Goal: Task Accomplishment & Management: Manage account settings

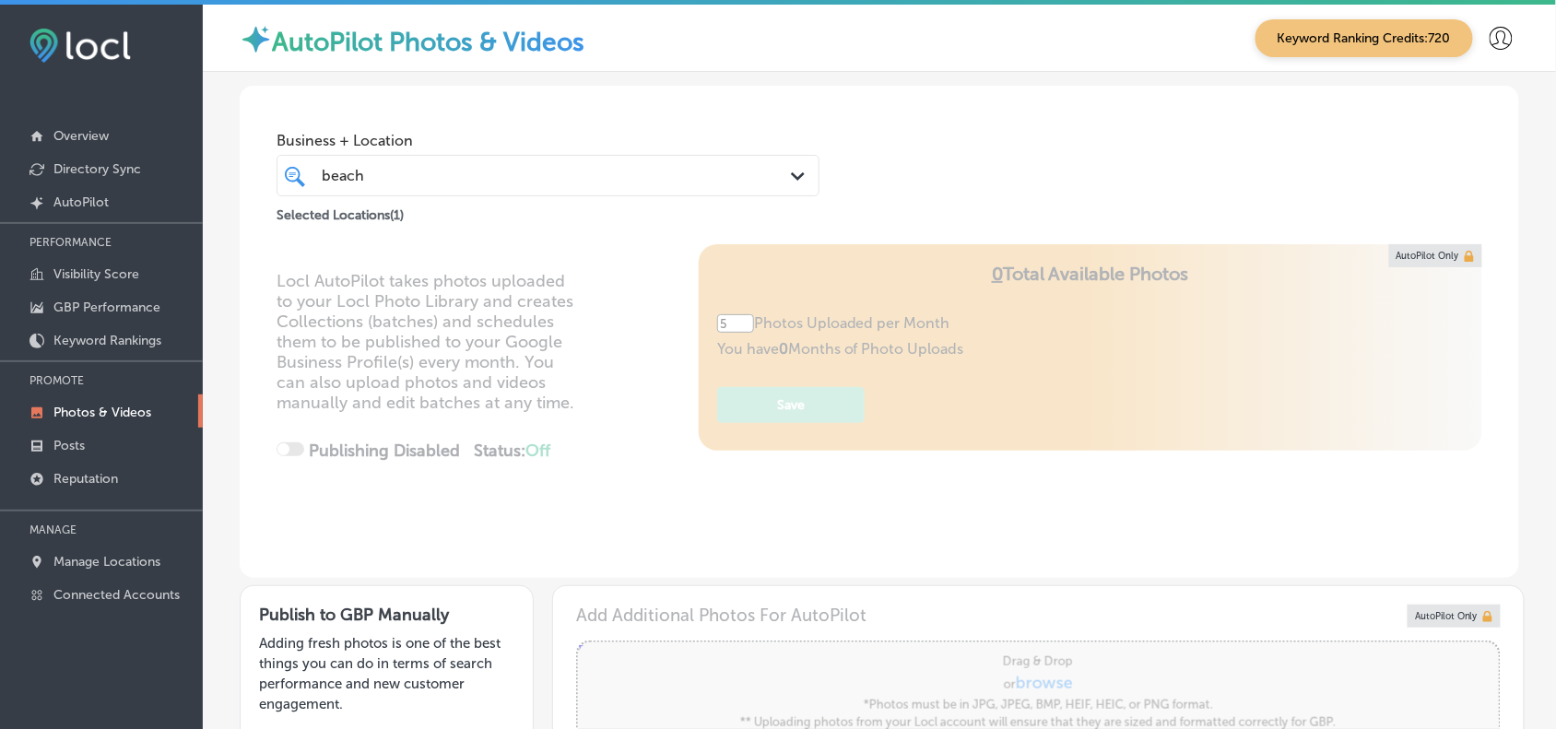
scroll to position [674, 0]
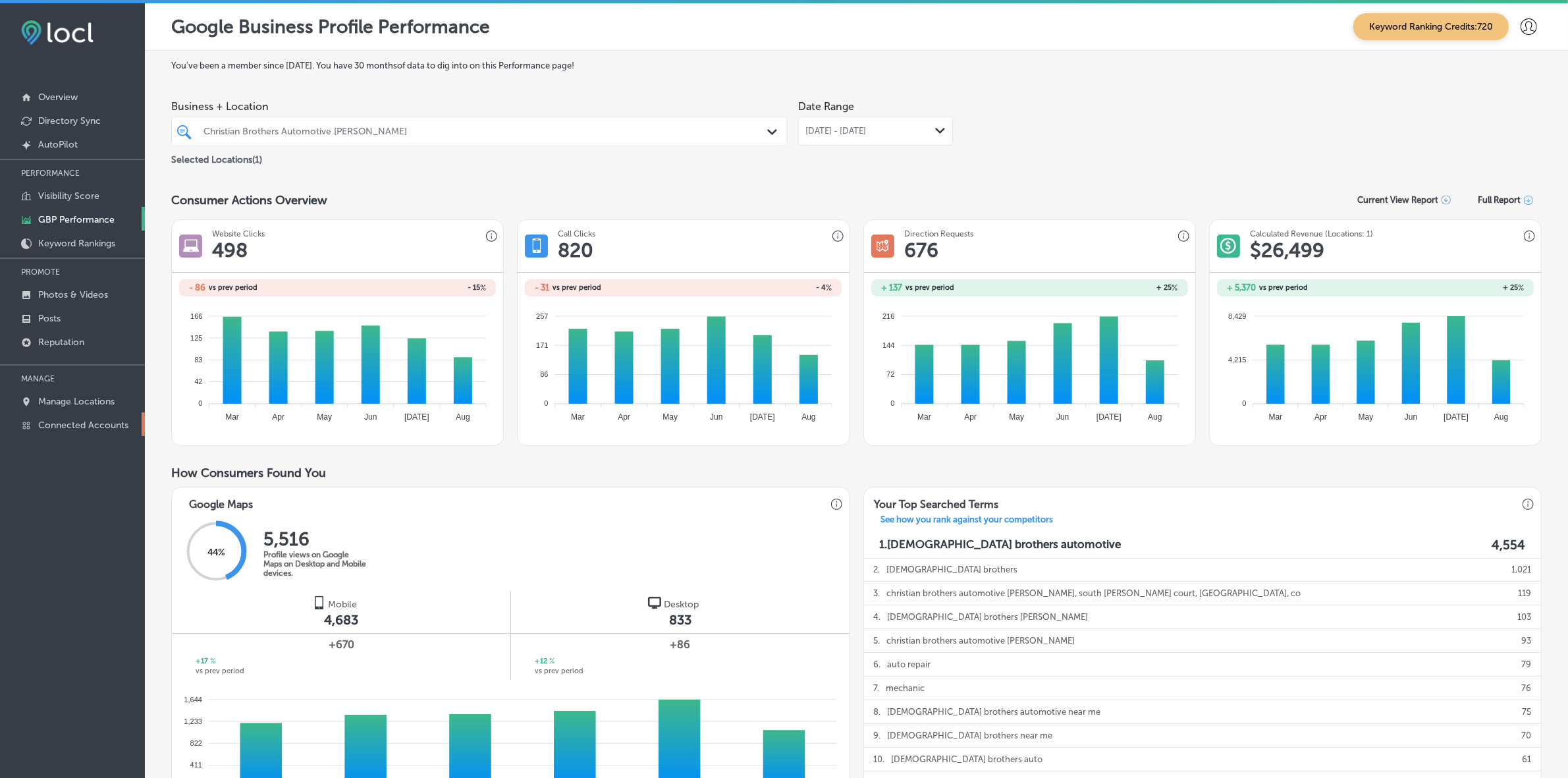
scroll to position [329, 0]
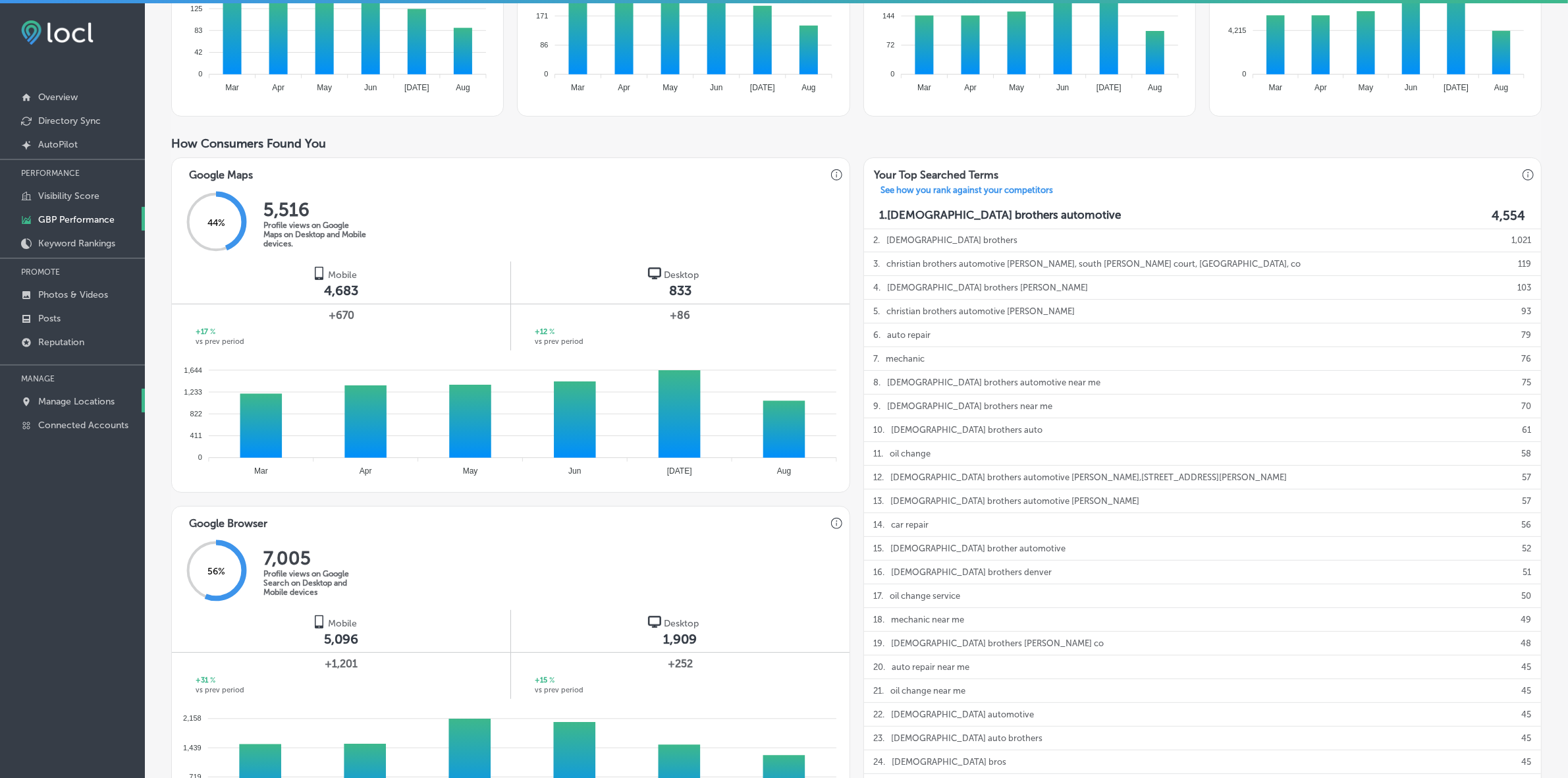
click at [72, 407] on p "Manage Locations" at bounding box center [76, 402] width 76 height 11
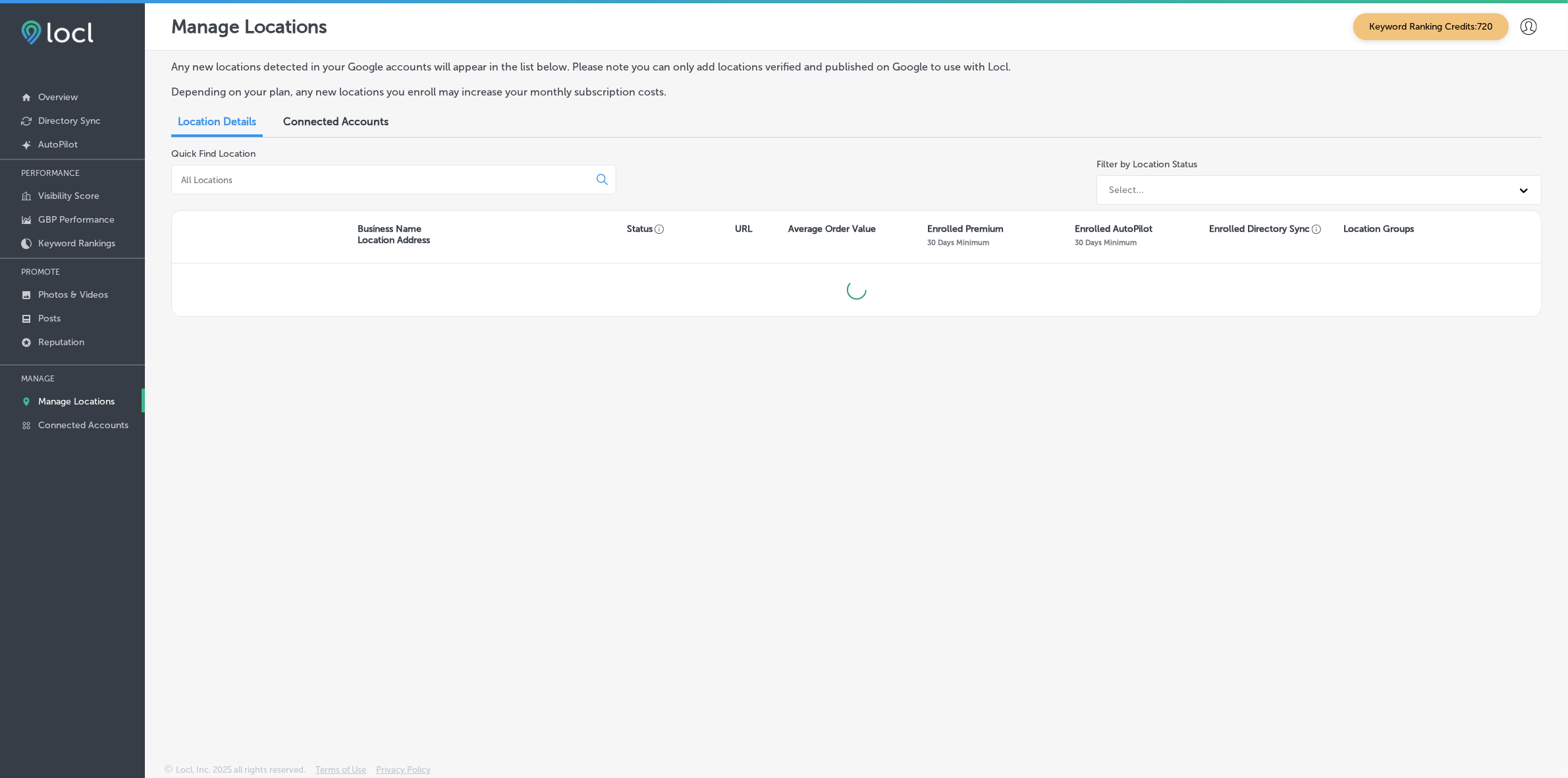
click at [318, 176] on input at bounding box center [383, 179] width 406 height 12
type input "c"
type input "cresc"
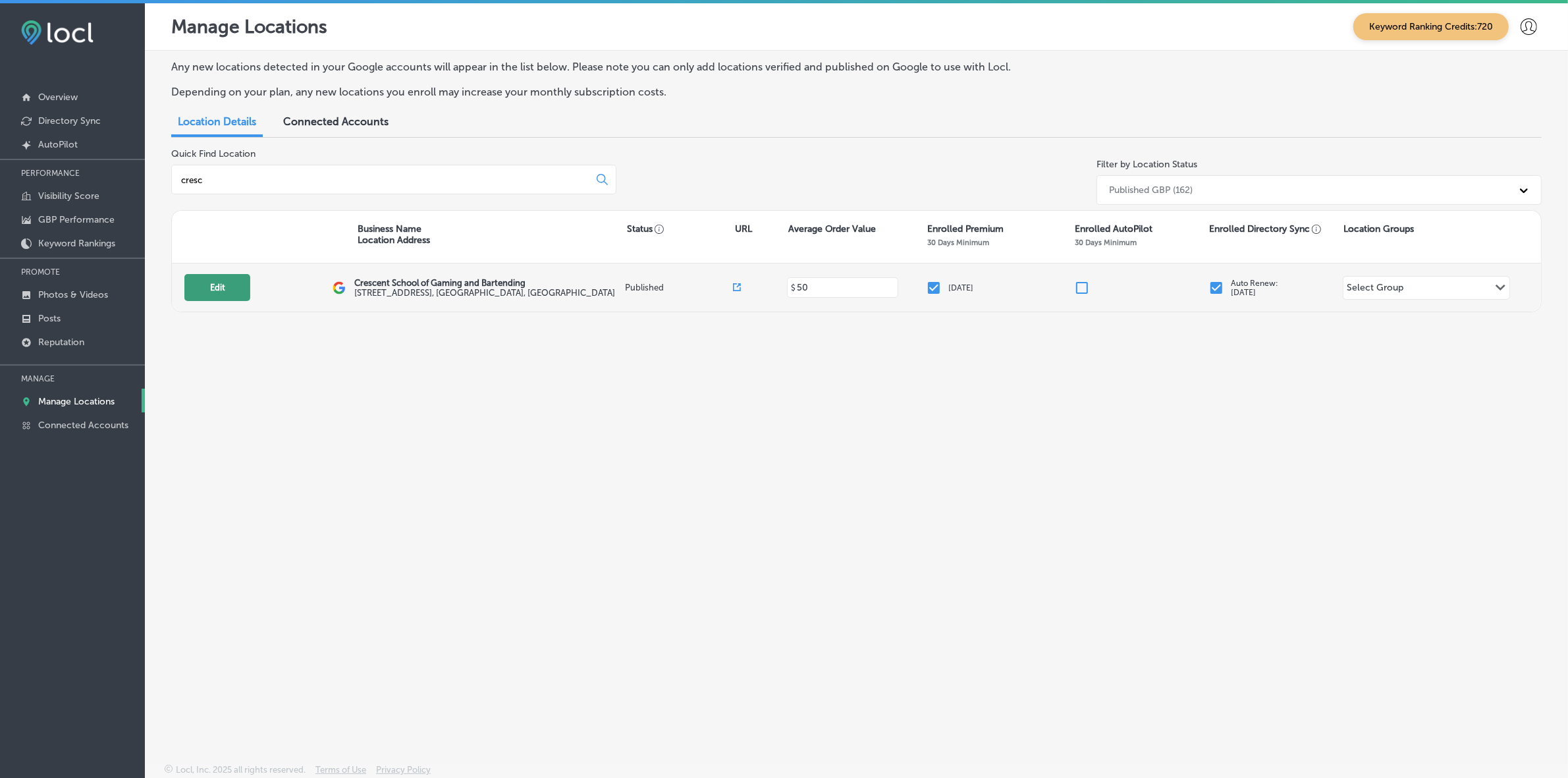
click at [217, 297] on button "Edit" at bounding box center [217, 287] width 66 height 27
select select "US"
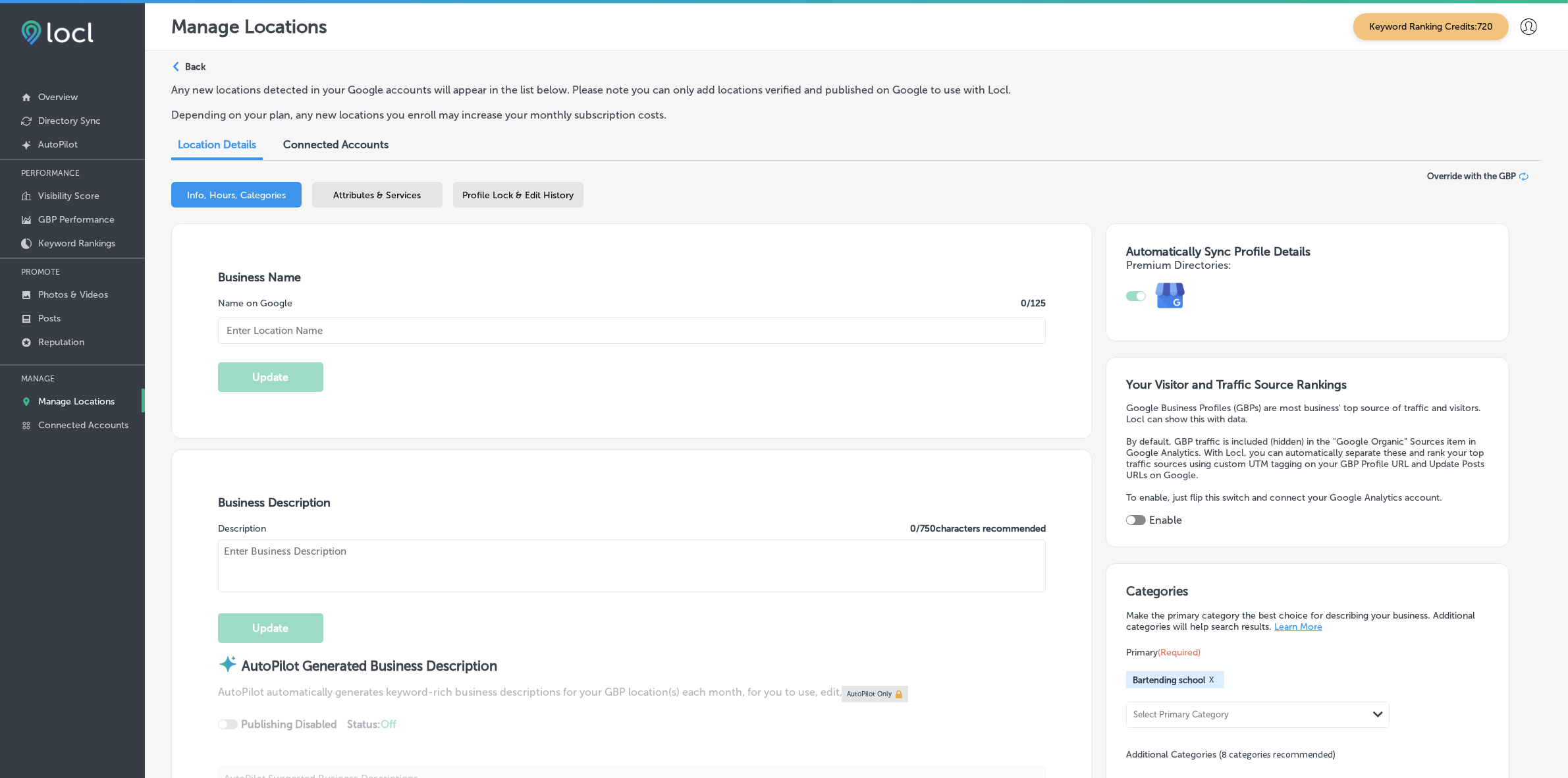
checkbox input "true"
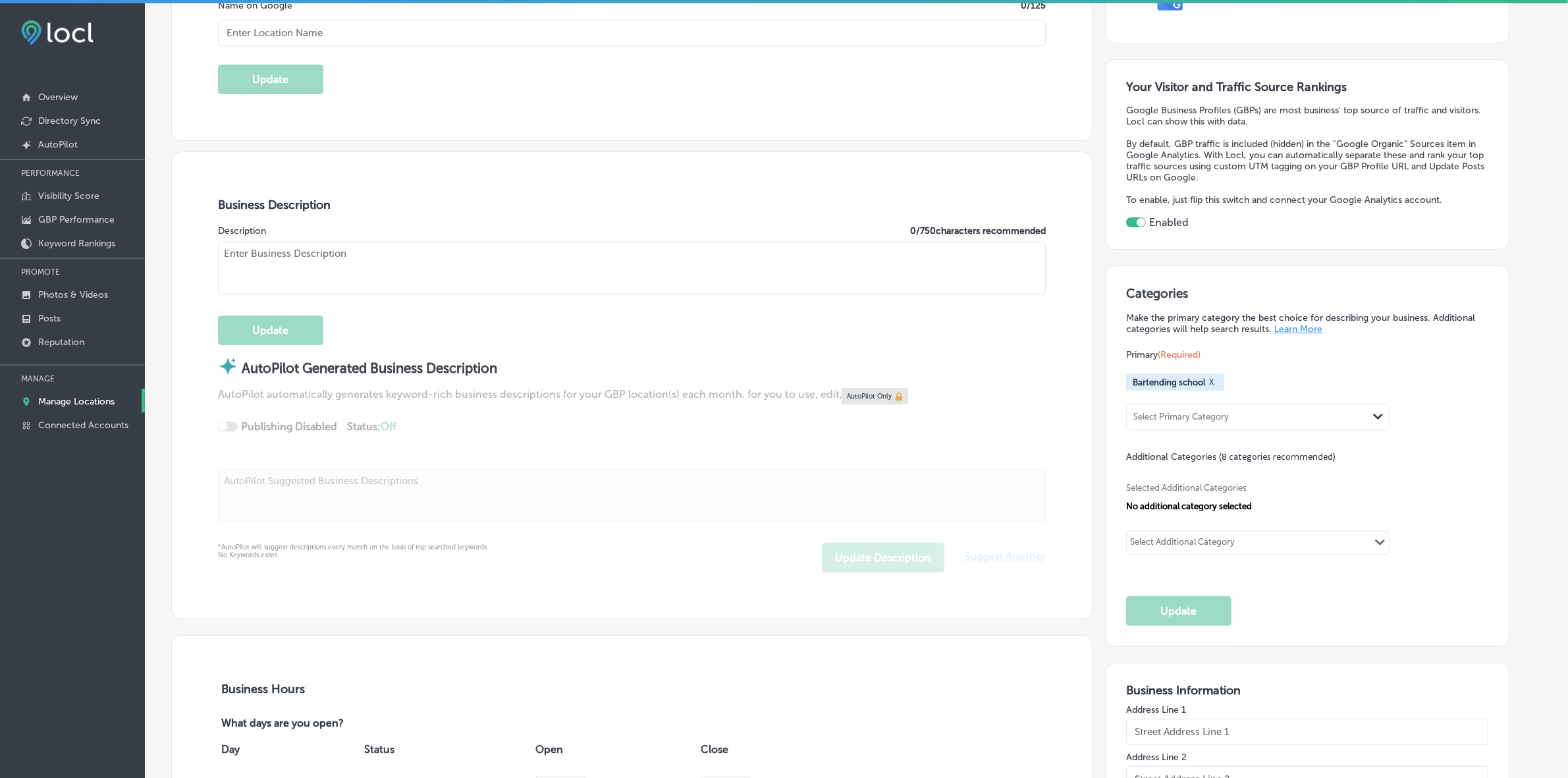
scroll to position [329, 0]
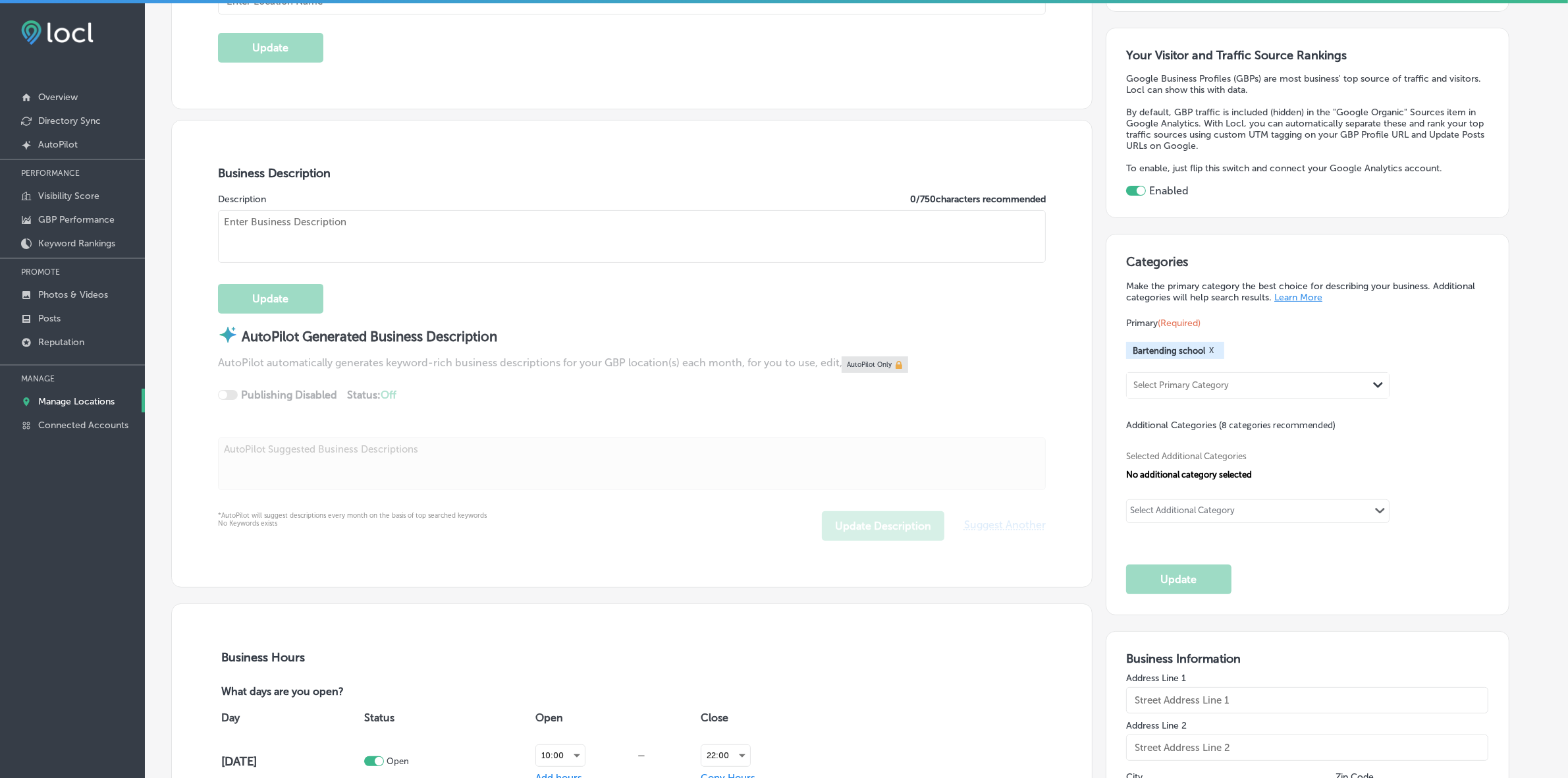
type input "Crescent School of Gaming and Bartending"
type input "[STREET_ADDRESS]"
type input "Gulfport"
type input "39501"
type input "US"
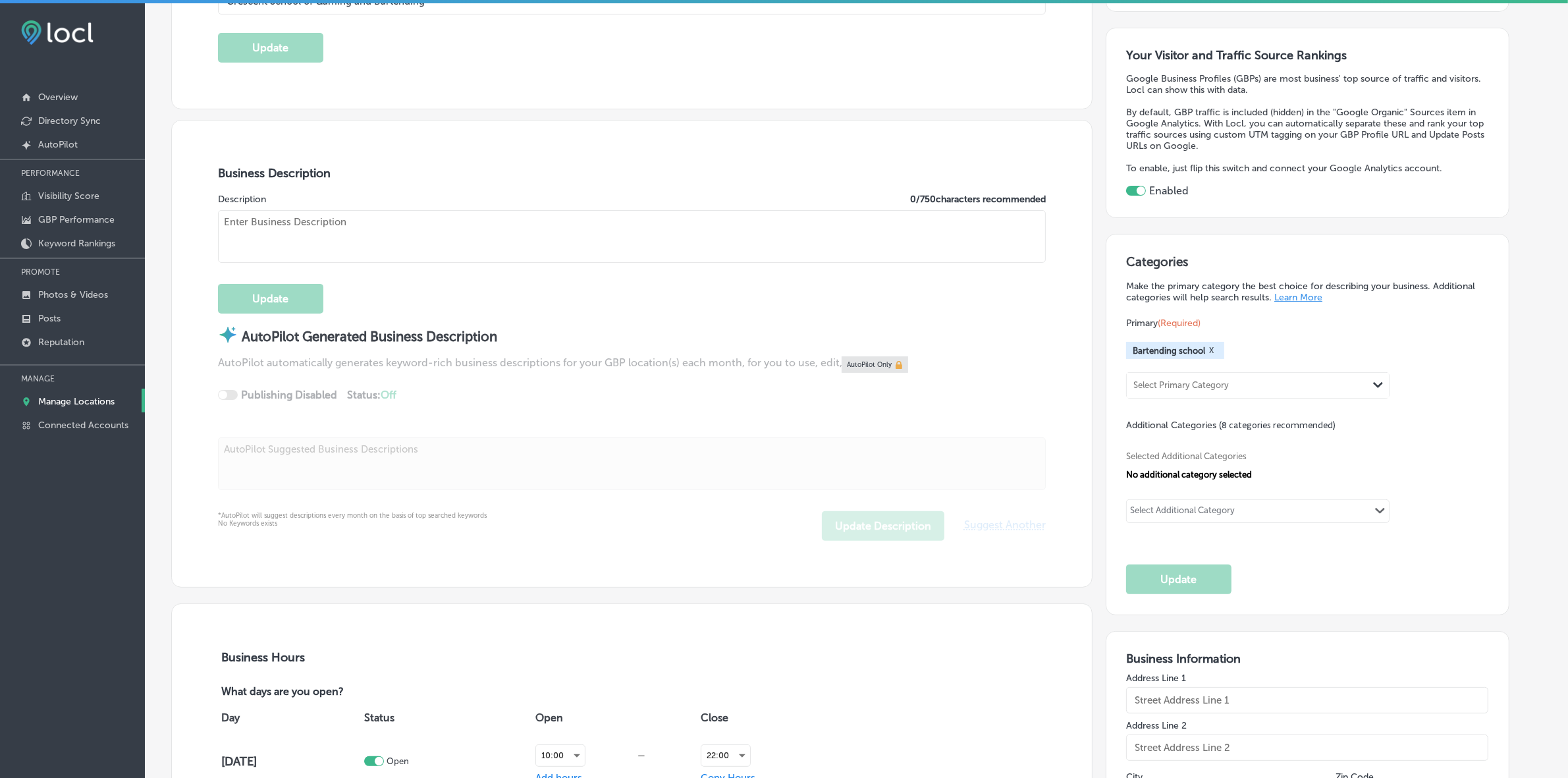
type input "https://crescent.edu/gulfport-biloxi"
type textarea "Crescent School of Gaming and Bartending in Gulfport, MS offers hands-on traini…"
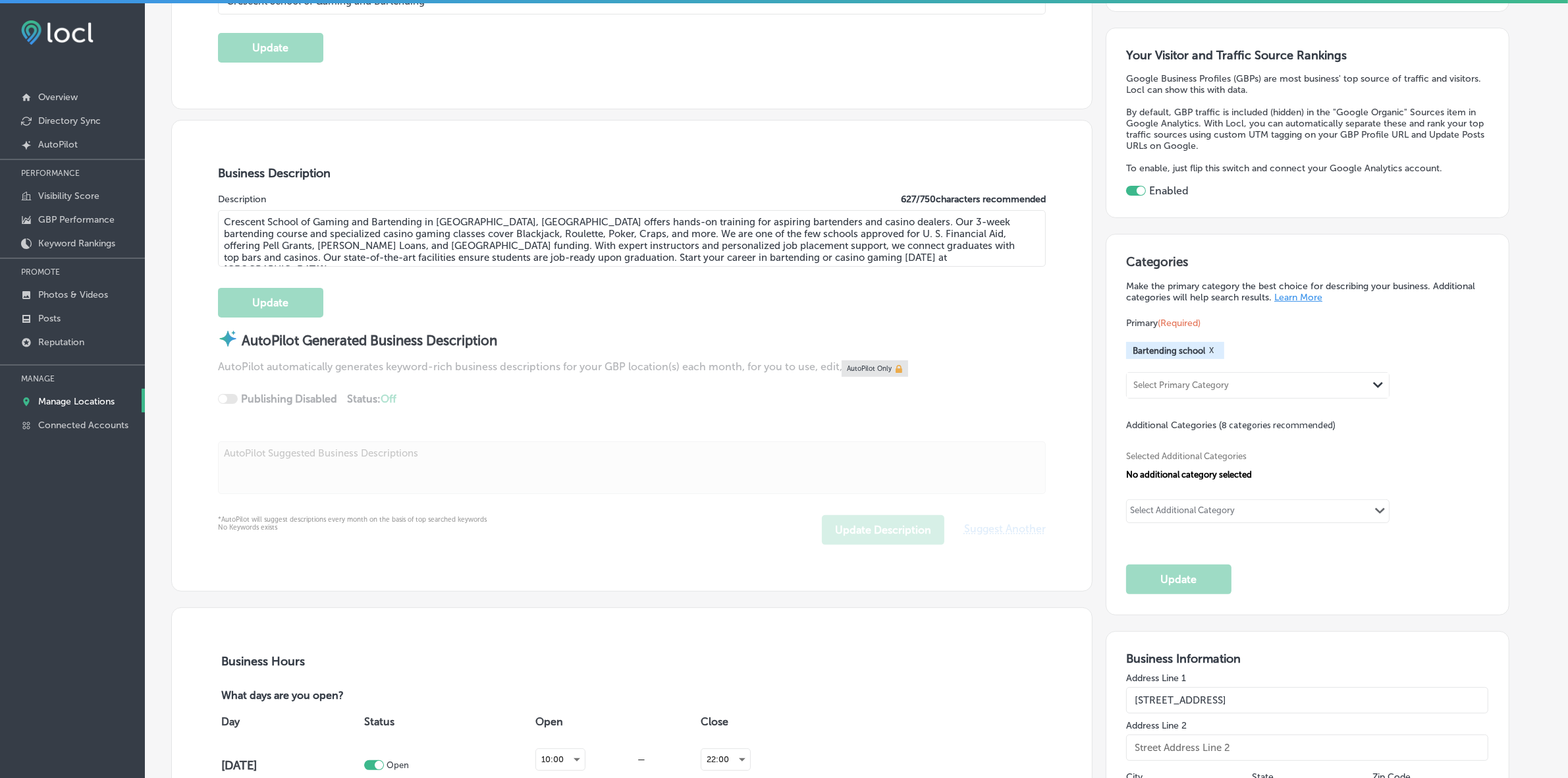
type input "+1 228 822 2444"
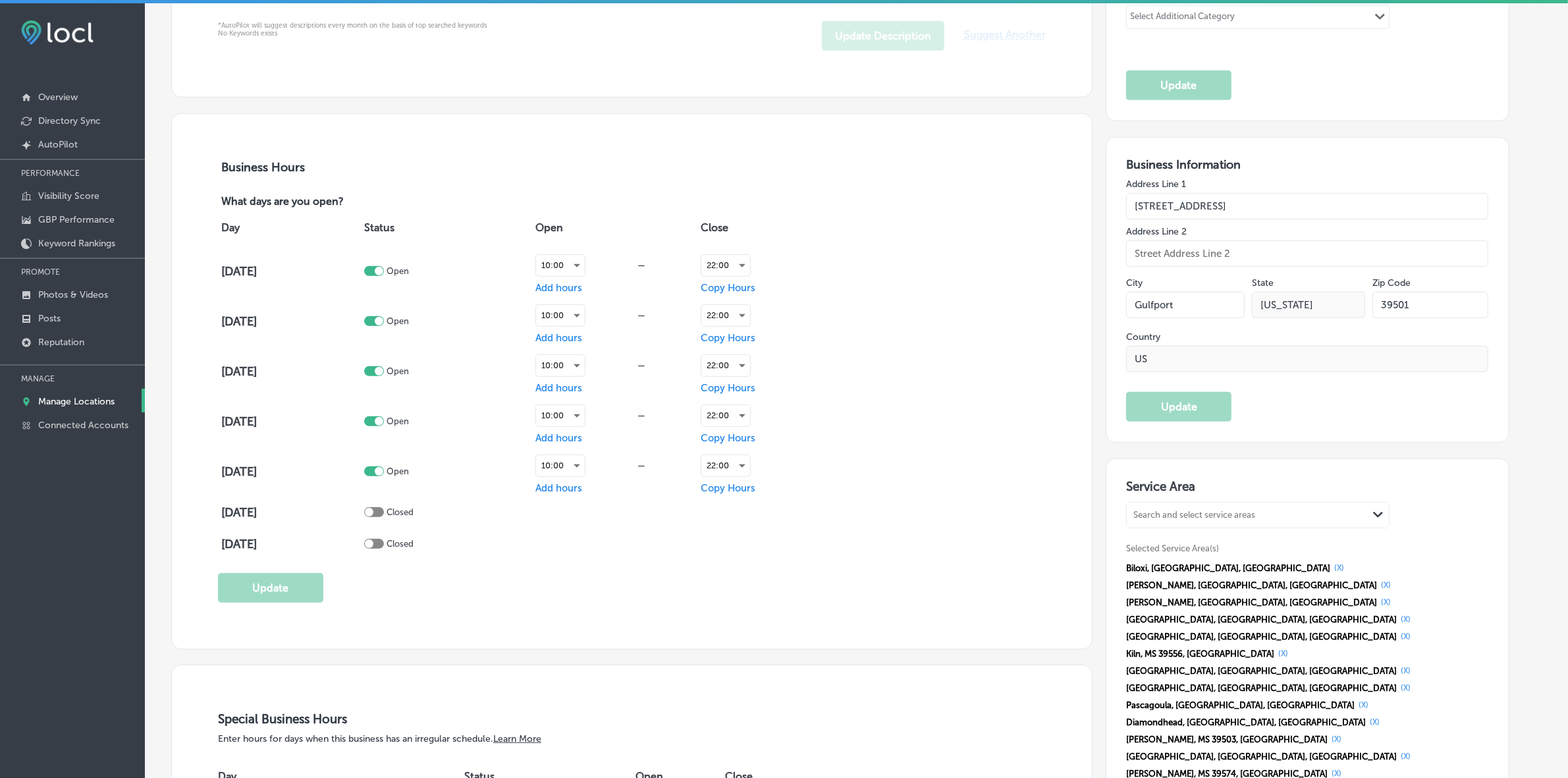
scroll to position [905, 0]
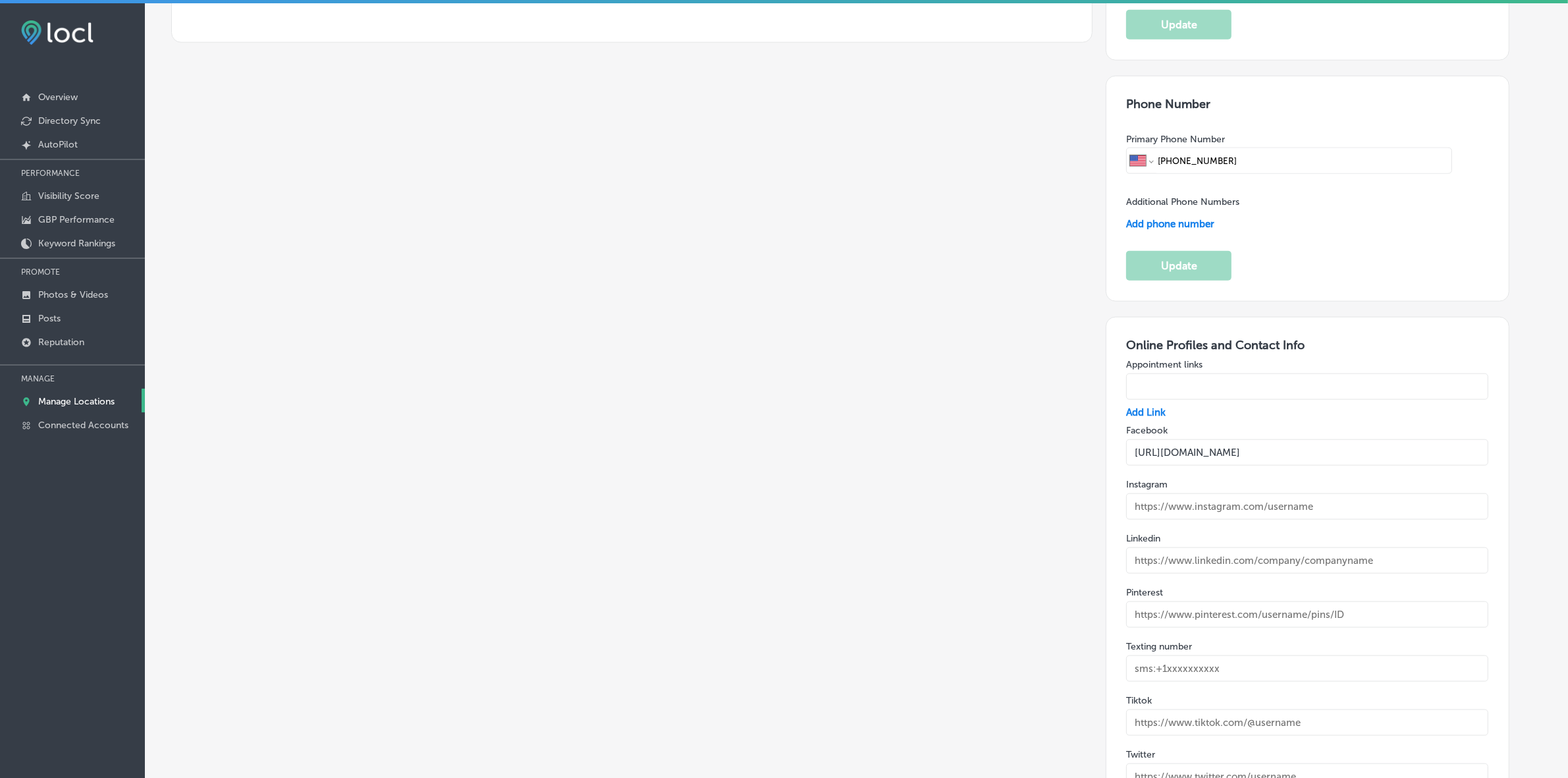
drag, startPoint x: 1044, startPoint y: 346, endPoint x: 1035, endPoint y: 338, distance: 12.0
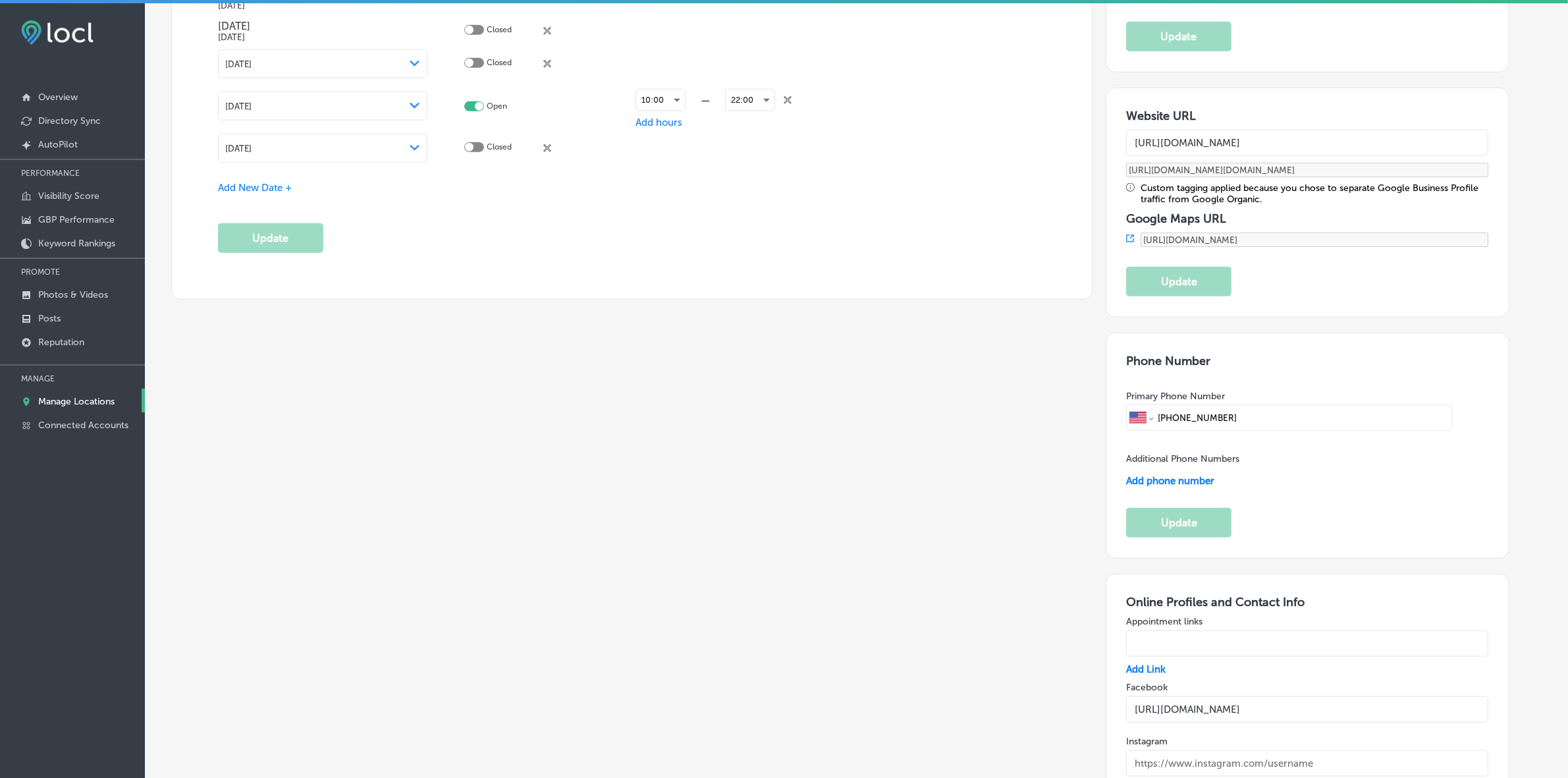
drag, startPoint x: 1035, startPoint y: 338, endPoint x: 847, endPoint y: 392, distance: 195.6
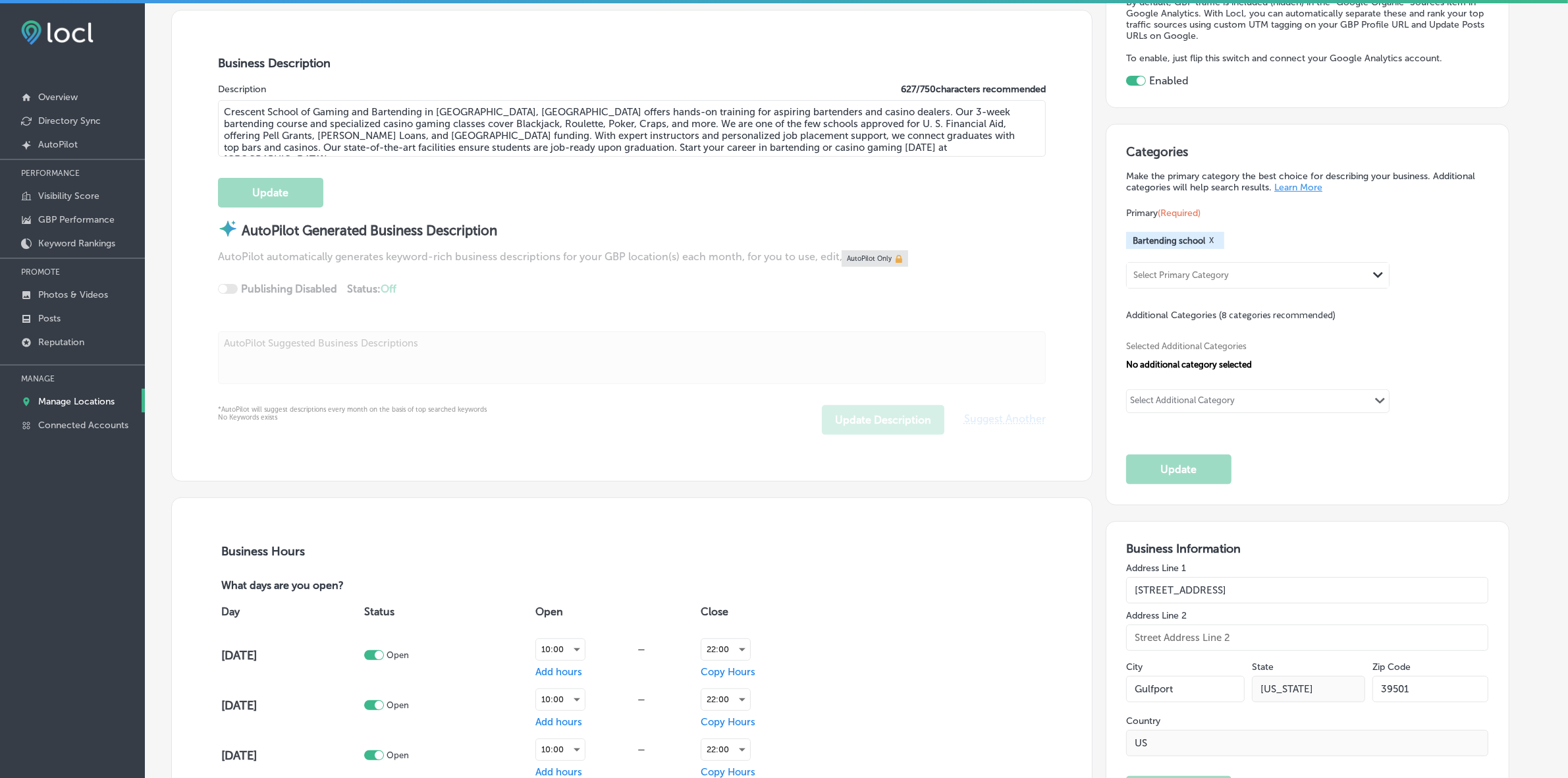
scroll to position [164, 0]
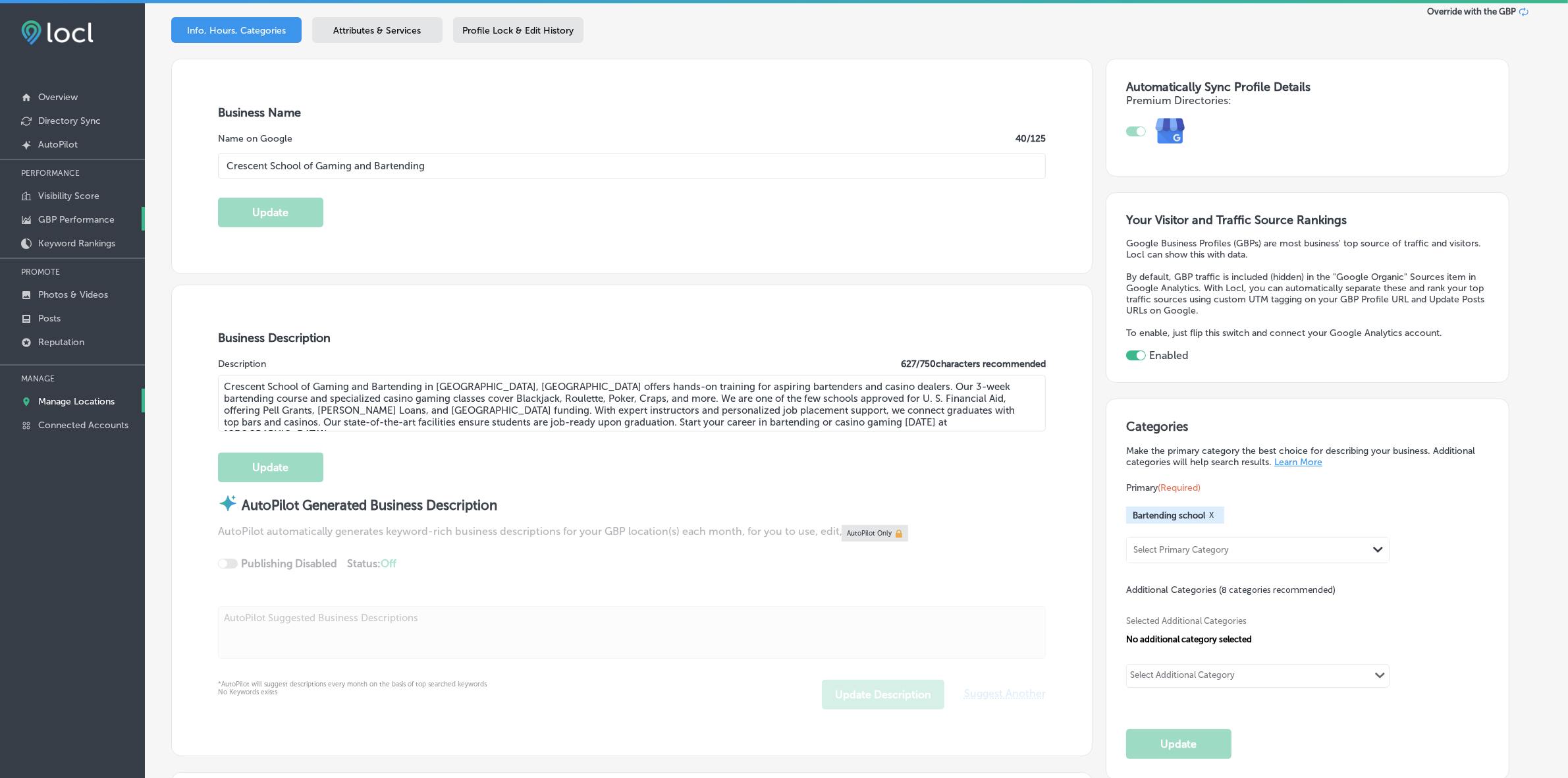
click at [76, 222] on p "GBP Performance" at bounding box center [76, 220] width 76 height 11
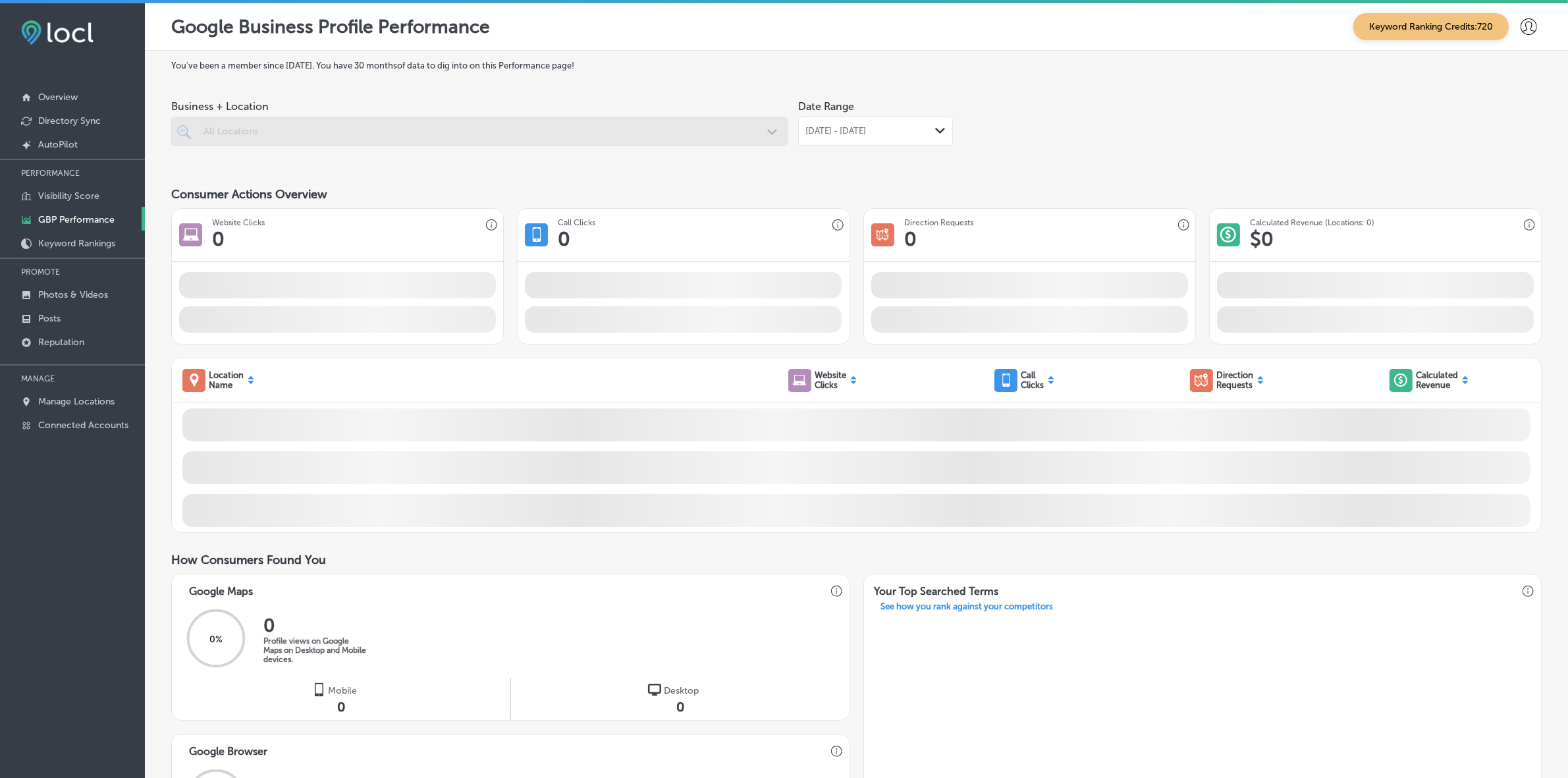
click at [352, 116] on div "Business + Location All Locations Path Created with Sketch." at bounding box center [479, 120] width 616 height 53
click at [354, 122] on div at bounding box center [479, 131] width 616 height 29
click at [350, 134] on div at bounding box center [479, 131] width 616 height 29
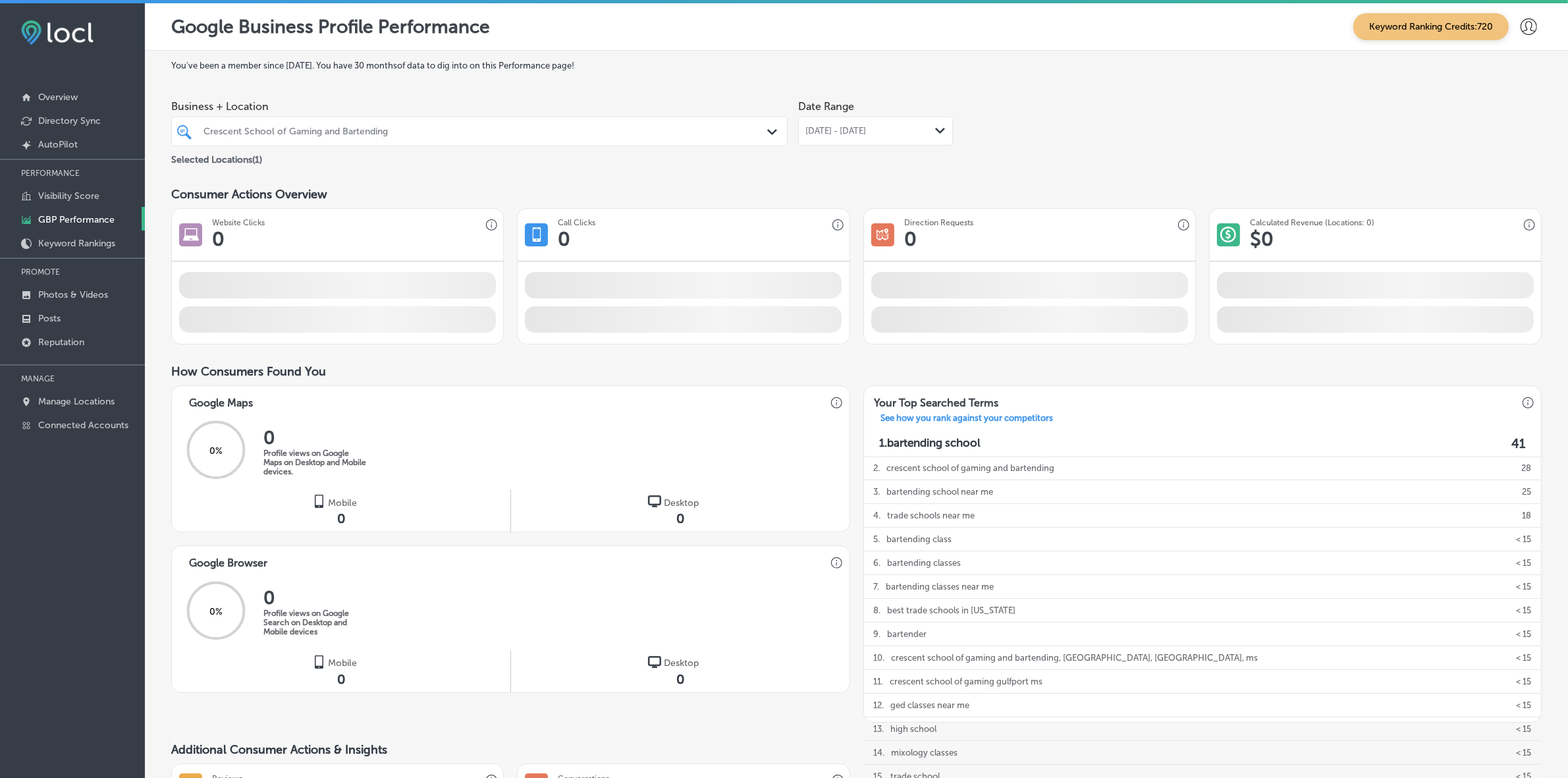
click at [362, 129] on div "Crescent School of Gaming and Bartending" at bounding box center [486, 131] width 565 height 11
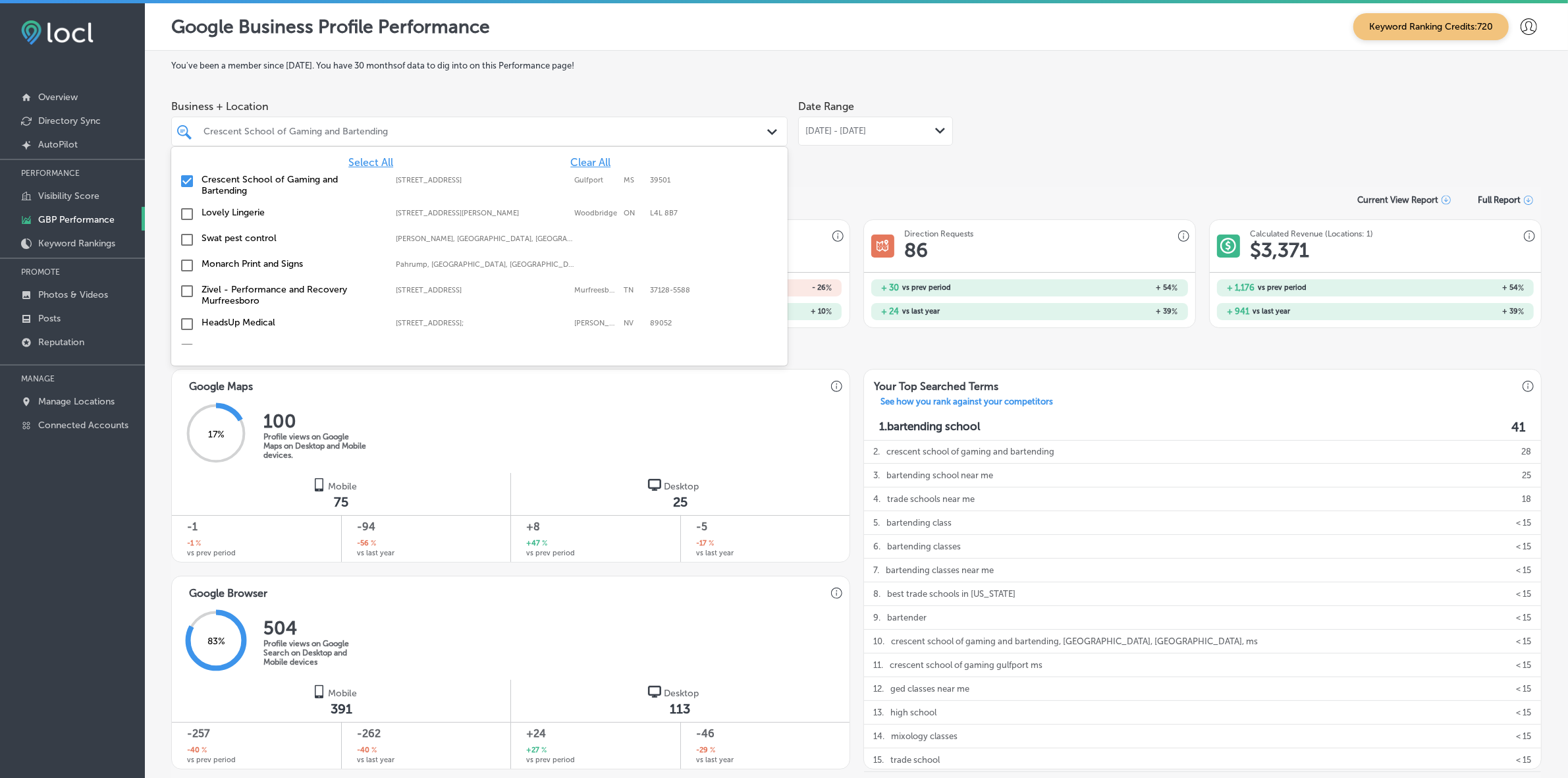
click at [1224, 156] on div "Business + Location option focused, 1 of 152. 152 results available. Use Up and…" at bounding box center [857, 130] width 1370 height 74
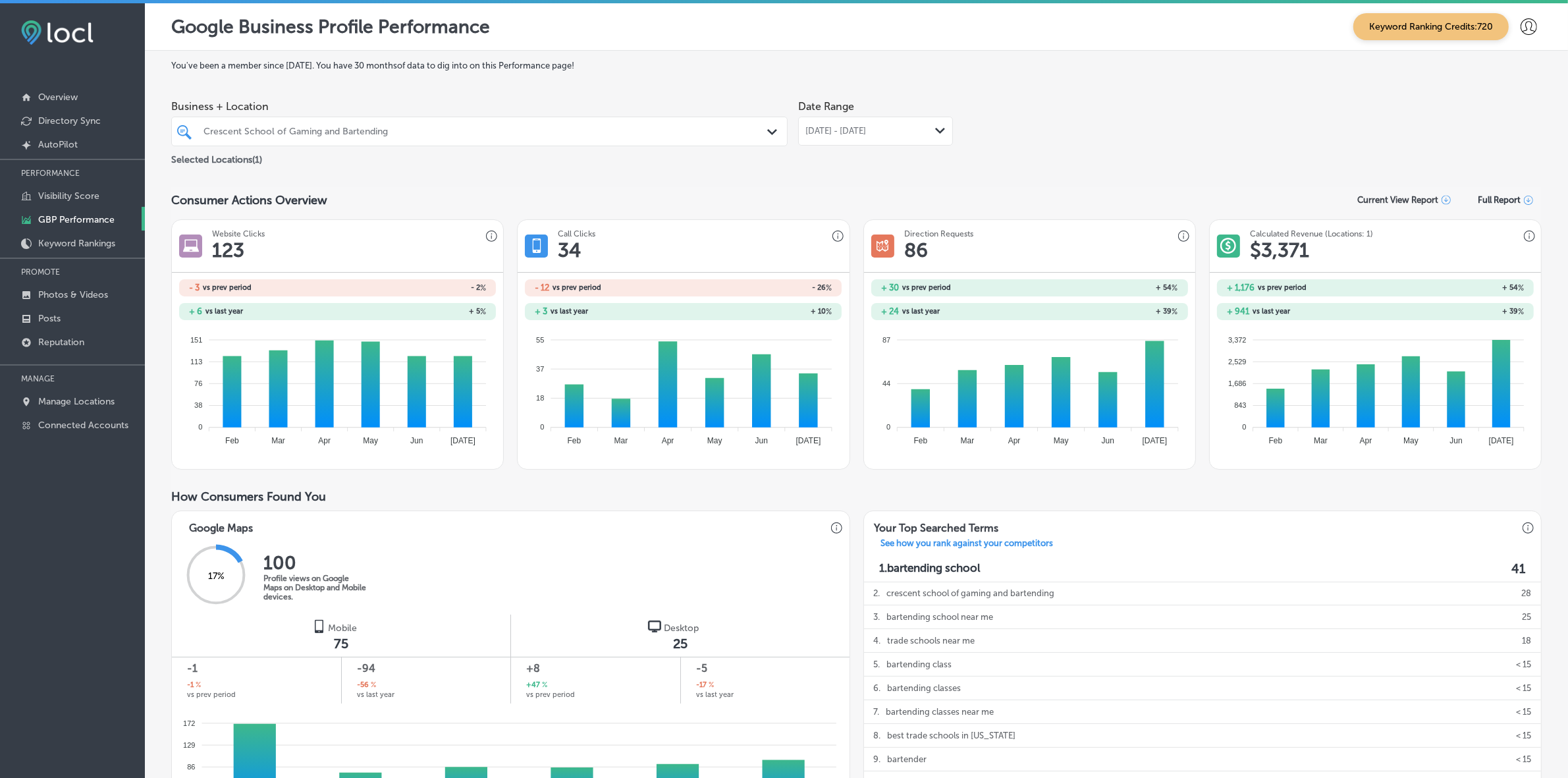
click at [866, 135] on span "Jul 01, 2025 - Jul 31, 2025" at bounding box center [835, 131] width 61 height 11
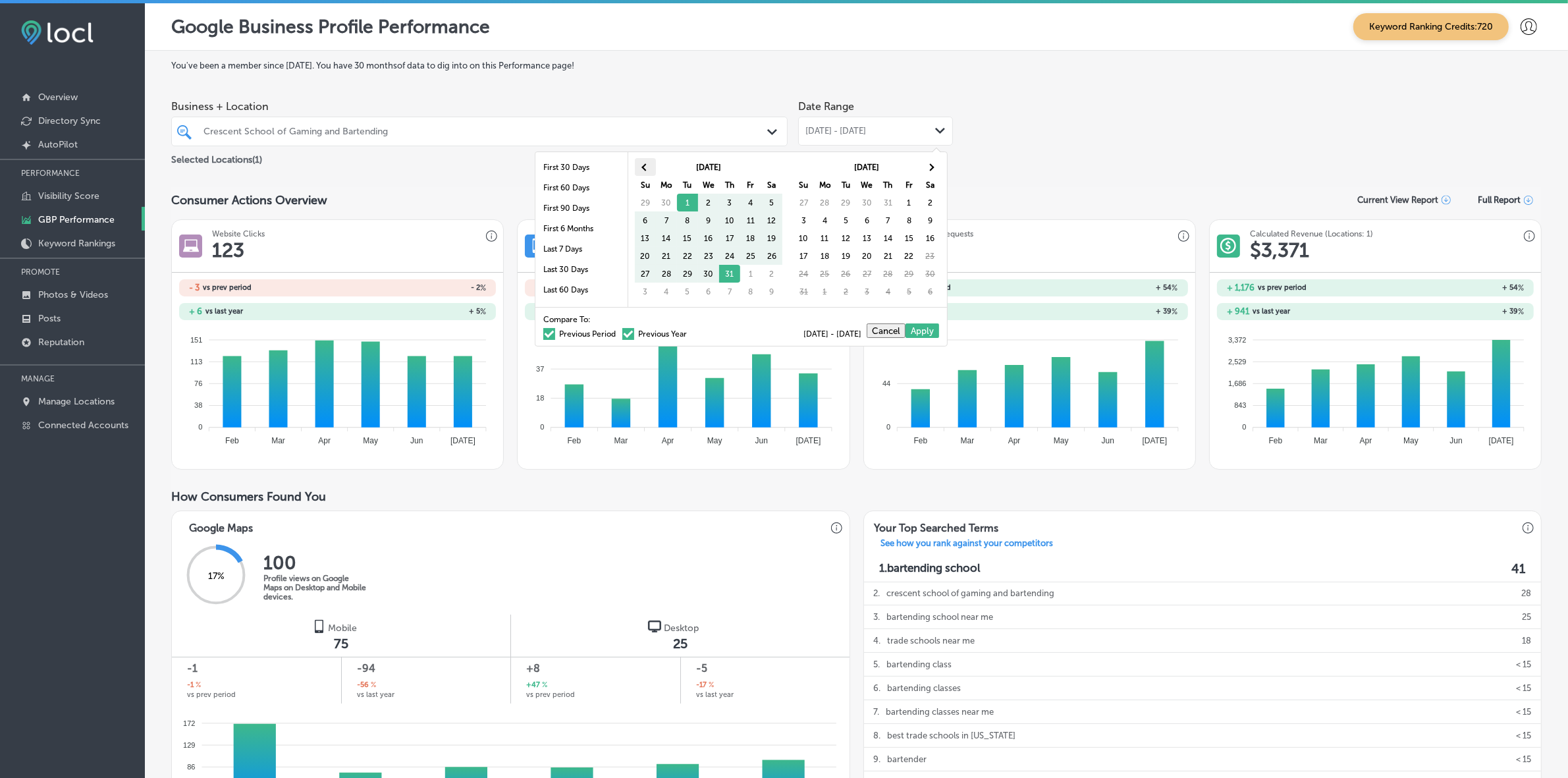
click at [639, 169] on th at bounding box center [645, 166] width 21 height 18
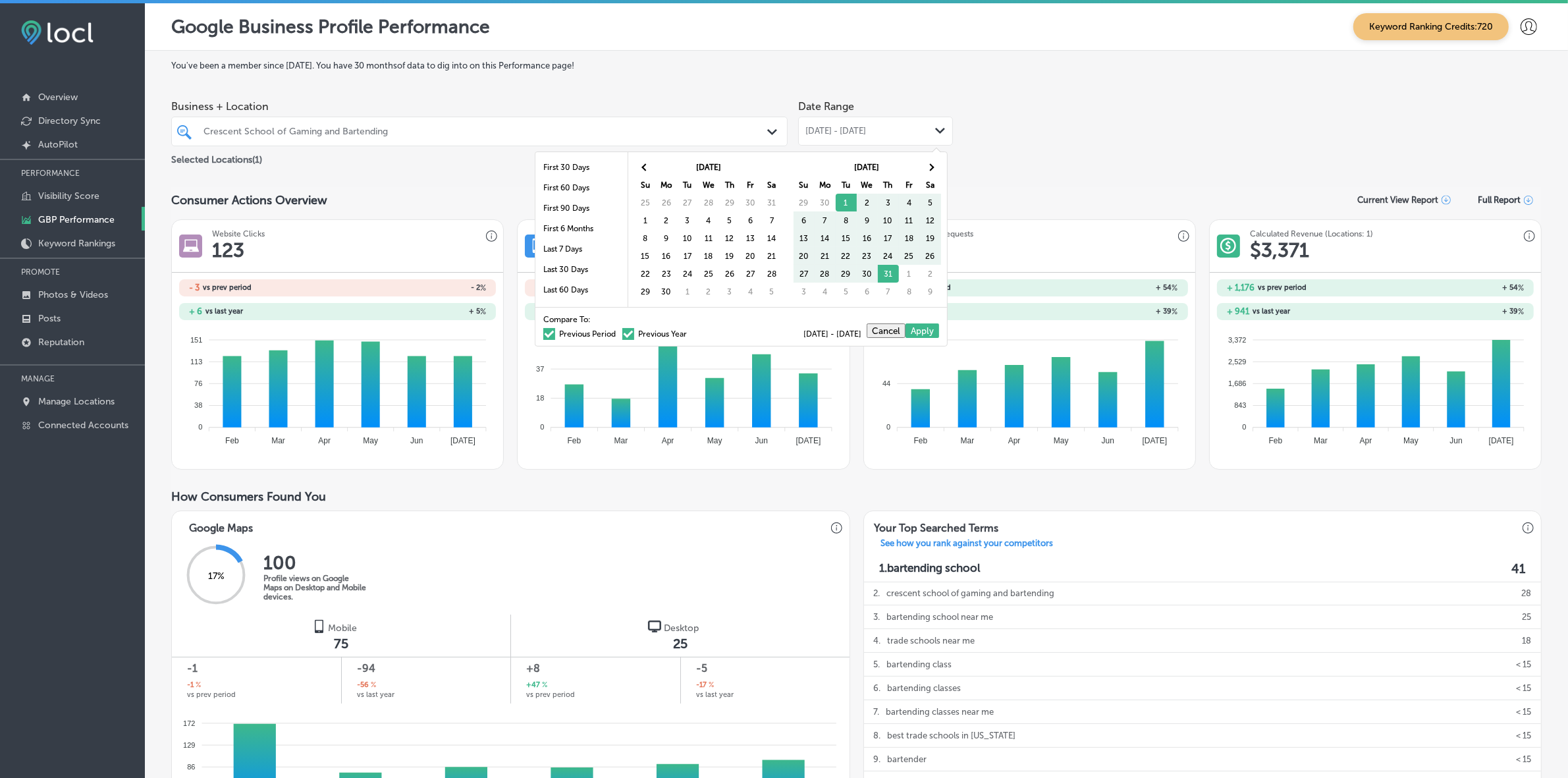
click at [639, 169] on th at bounding box center [645, 166] width 21 height 18
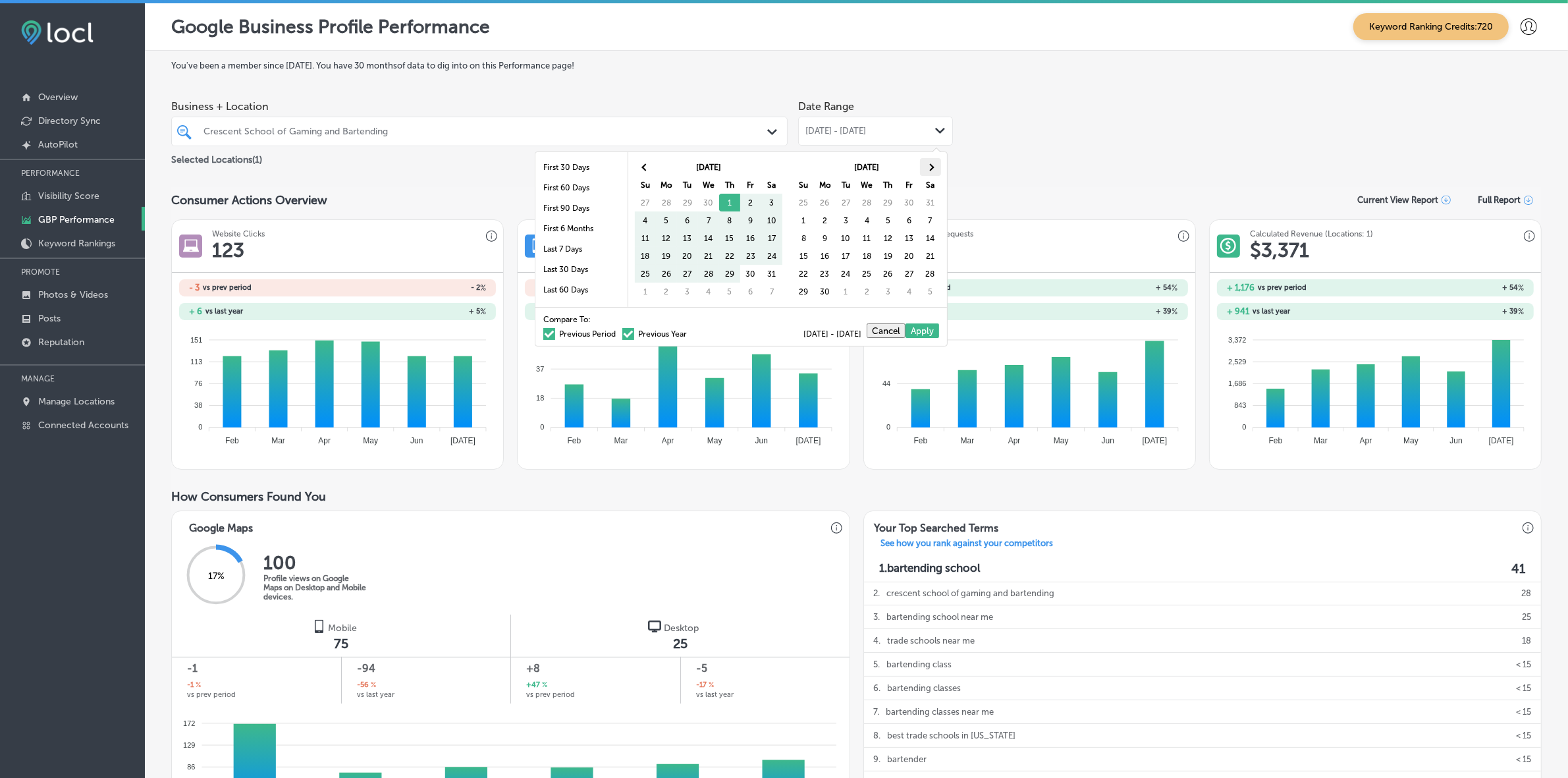
click at [929, 164] on span at bounding box center [930, 167] width 7 height 7
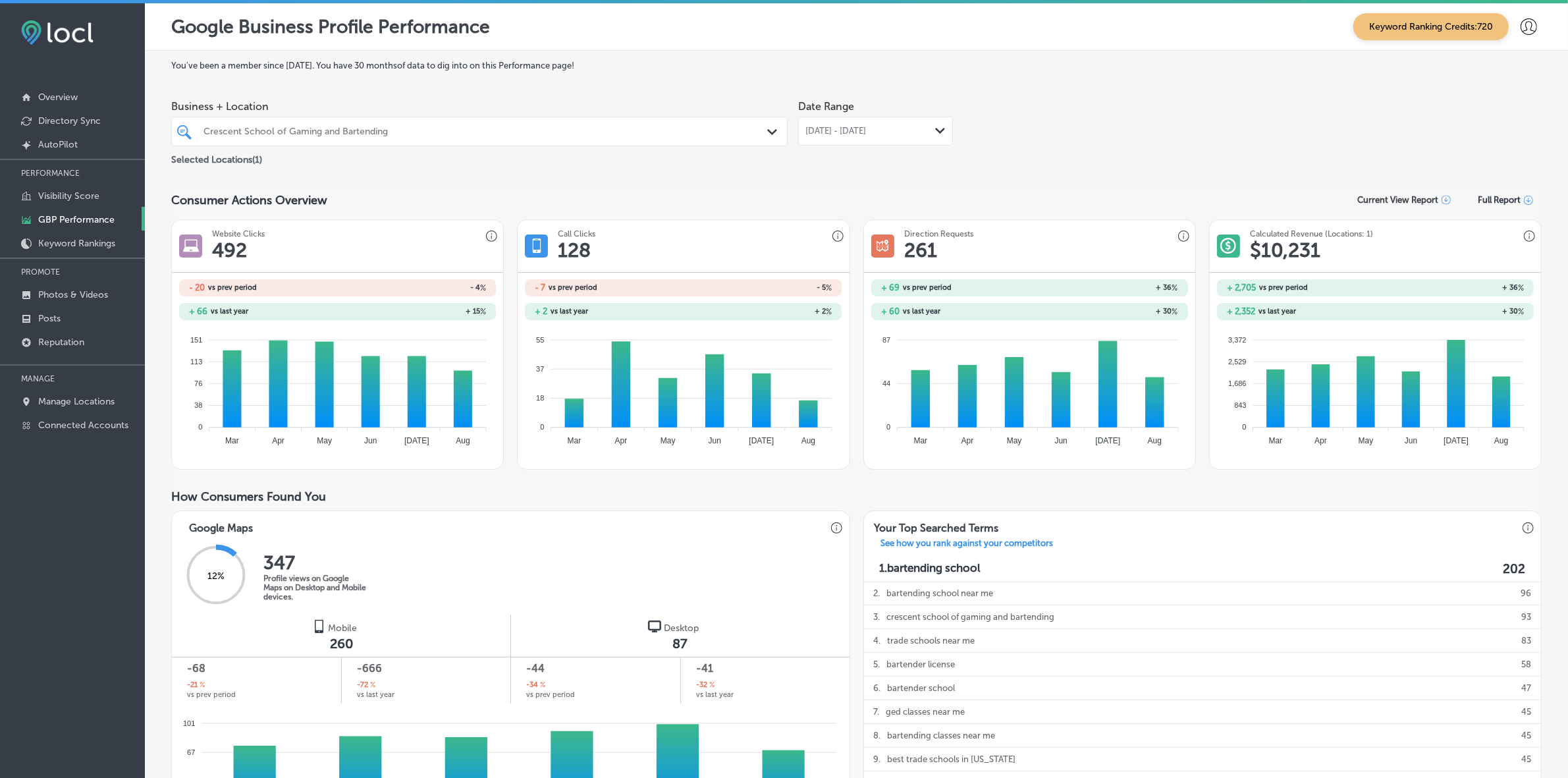
click at [935, 129] on icon "Path Created with Sketch." at bounding box center [940, 131] width 10 height 6
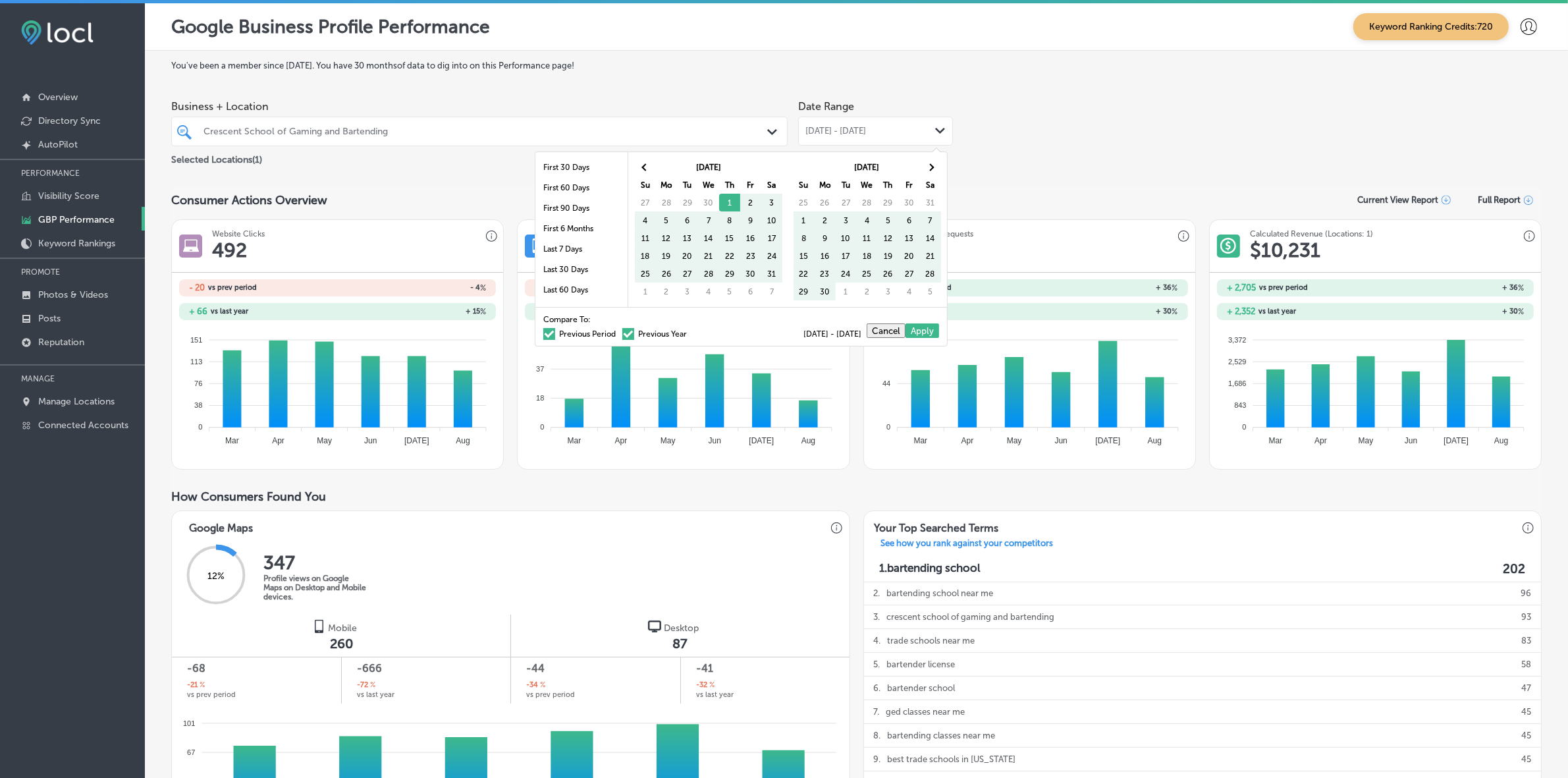
click at [579, 331] on label "Previous Period" at bounding box center [579, 334] width 72 height 8
click at [618, 332] on input "Previous Period" at bounding box center [618, 332] width 0 height 0
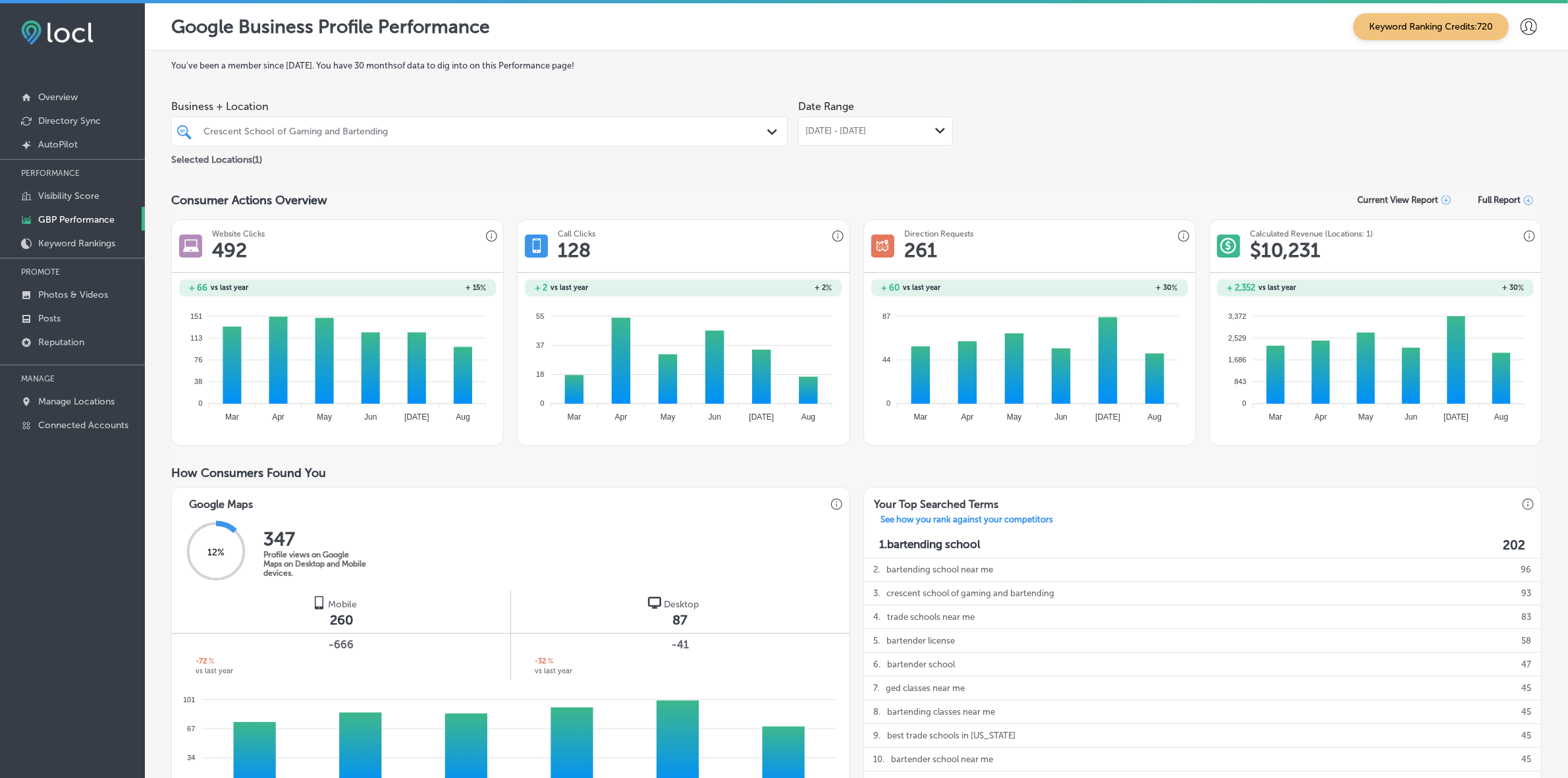
click at [877, 146] on div "May 01, 2025 - Aug 21, 2025 Path Created with Sketch." at bounding box center [875, 131] width 155 height 29
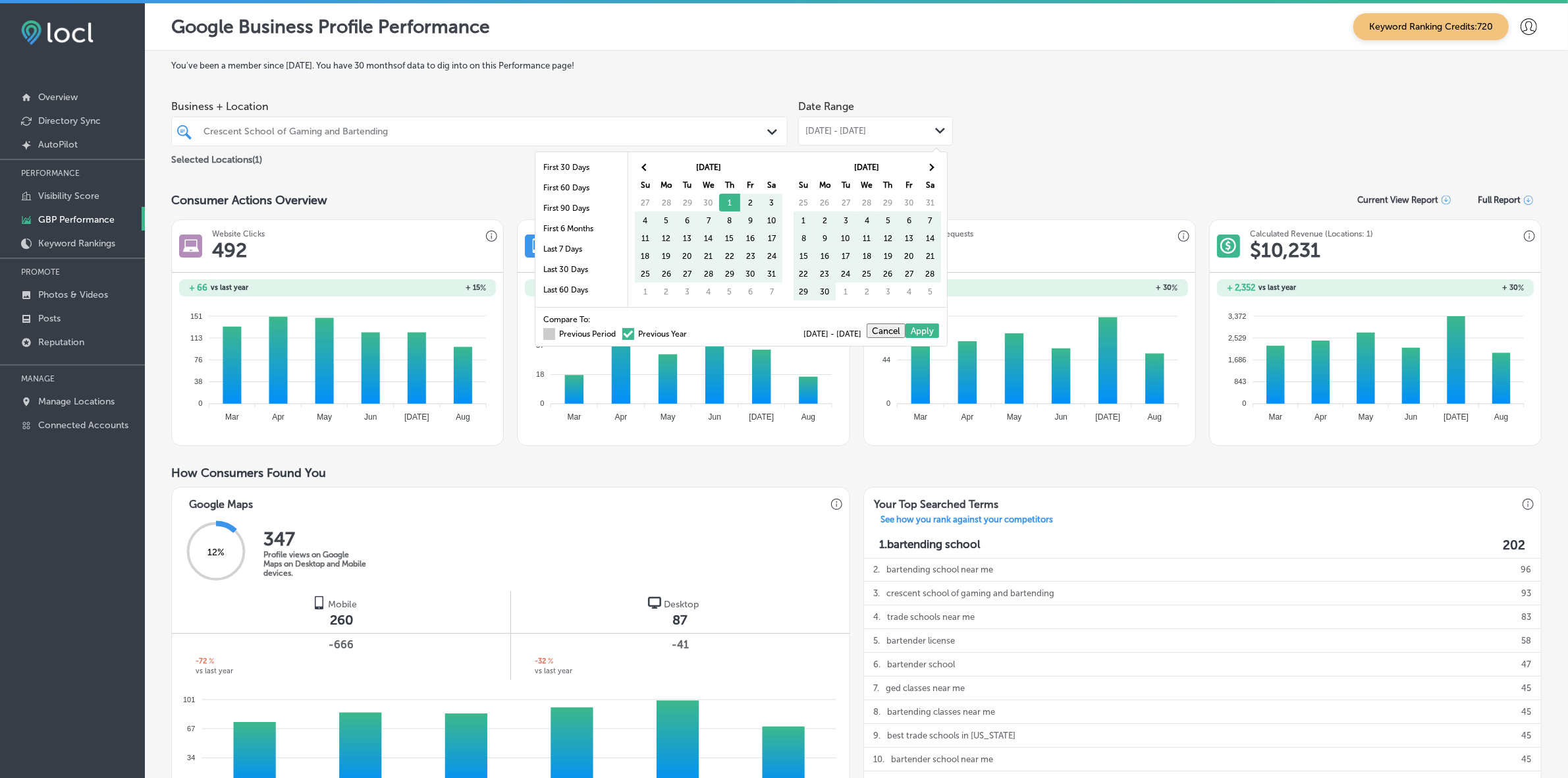
click at [554, 338] on label "Previous Period" at bounding box center [579, 334] width 72 height 8
click at [618, 332] on input "Previous Period" at bounding box center [618, 332] width 0 height 0
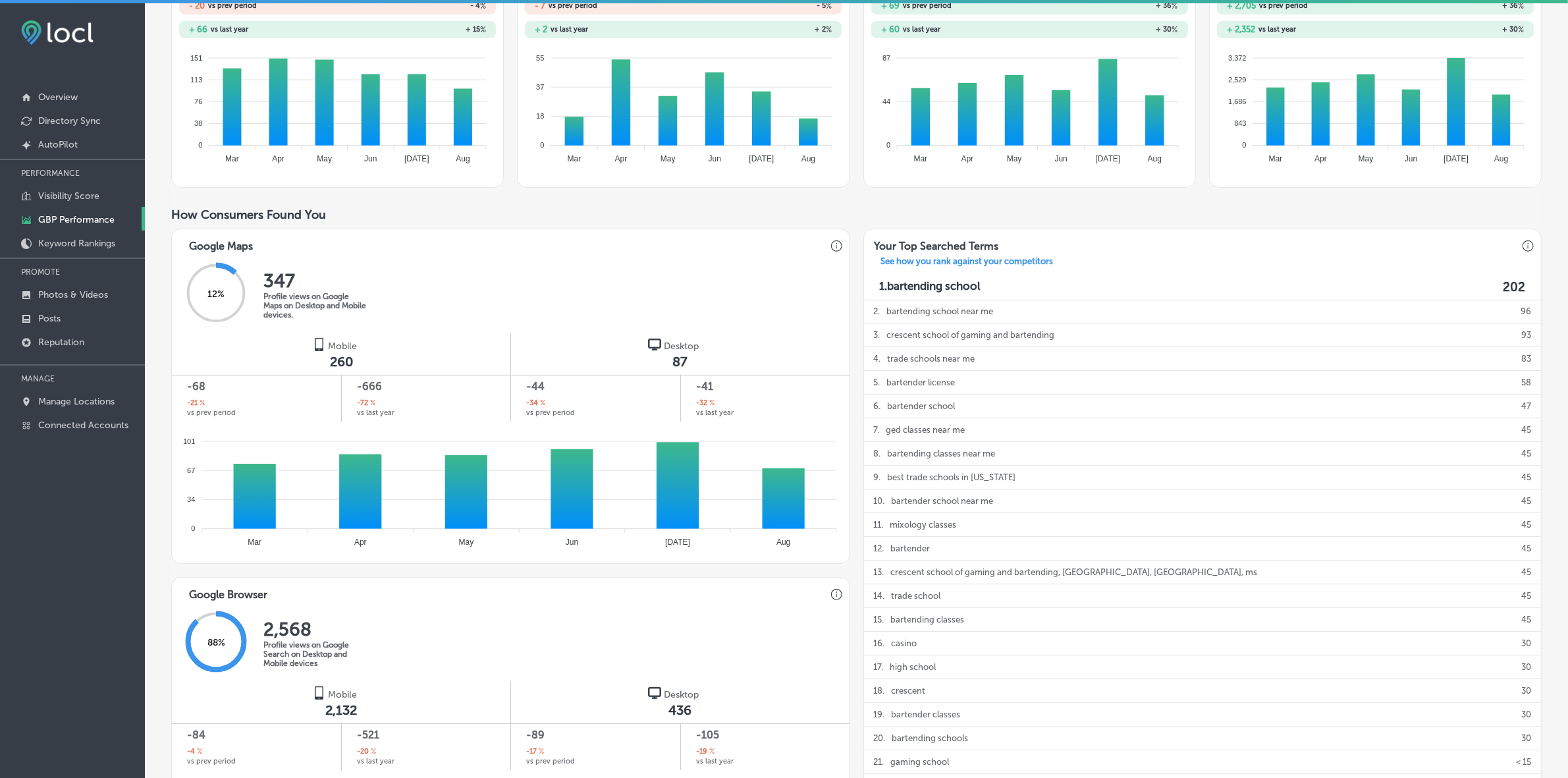
scroll to position [293, 0]
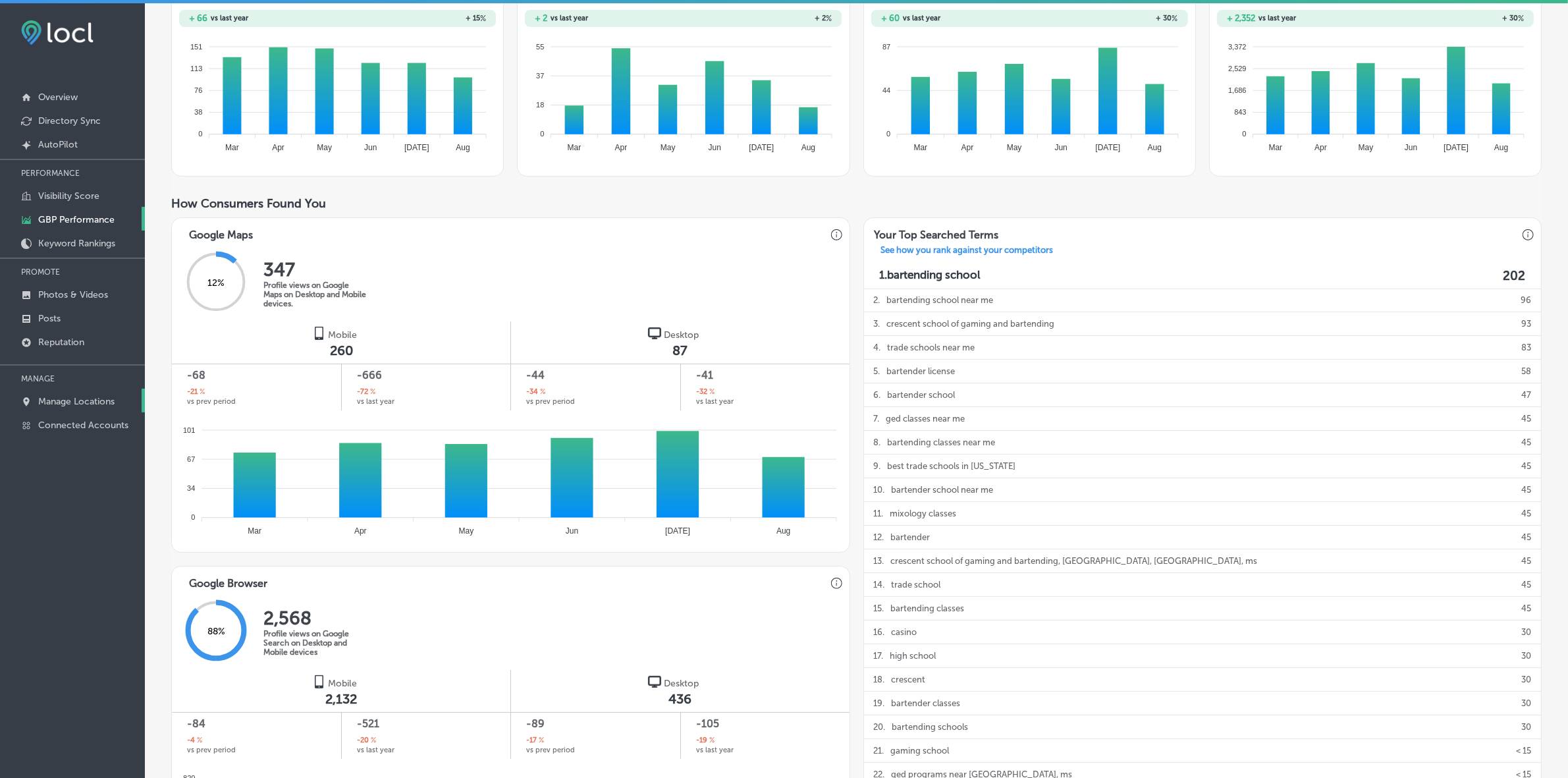
click at [89, 407] on p "Manage Locations" at bounding box center [76, 402] width 76 height 11
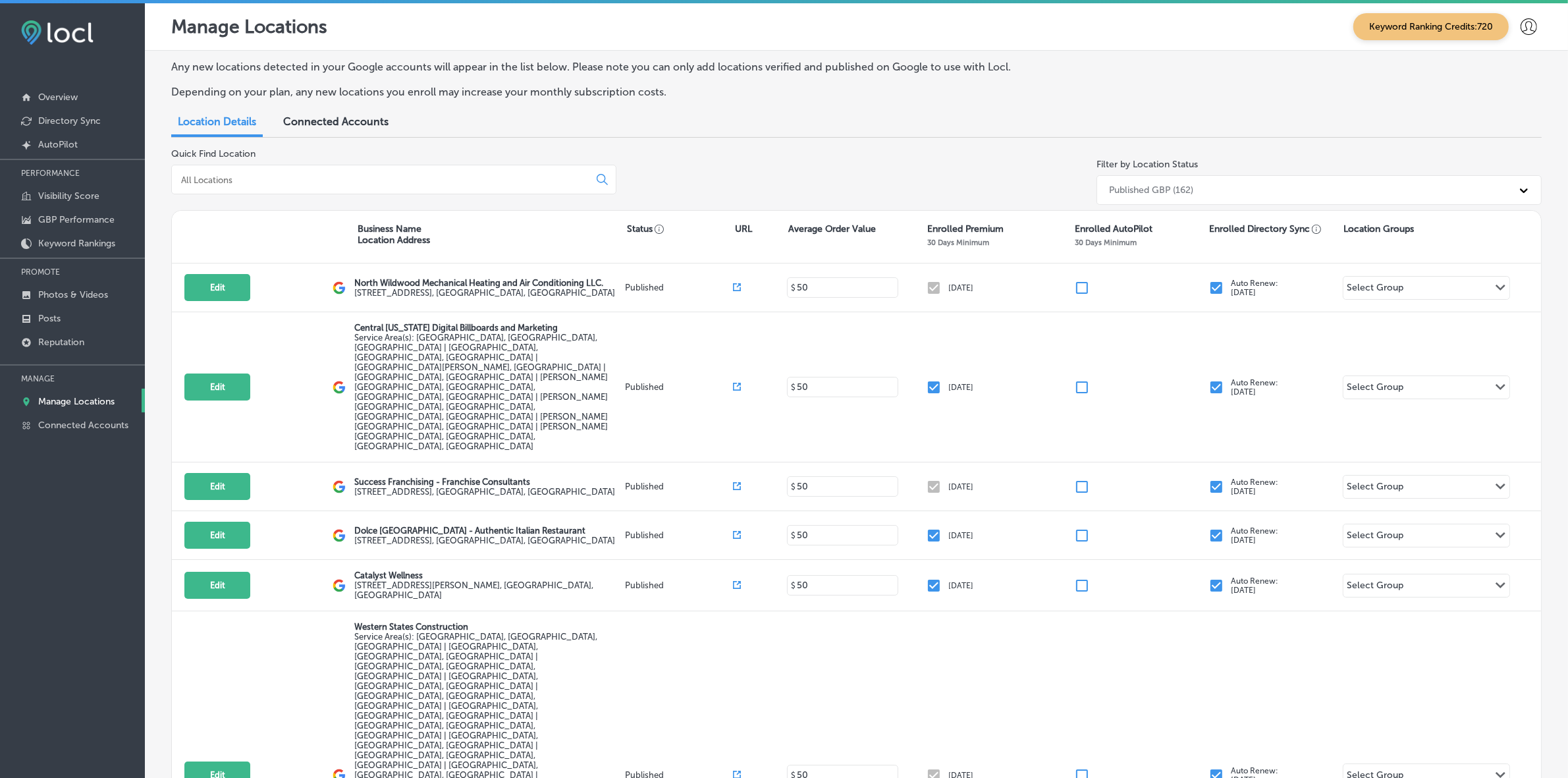
click at [294, 179] on input at bounding box center [383, 179] width 406 height 12
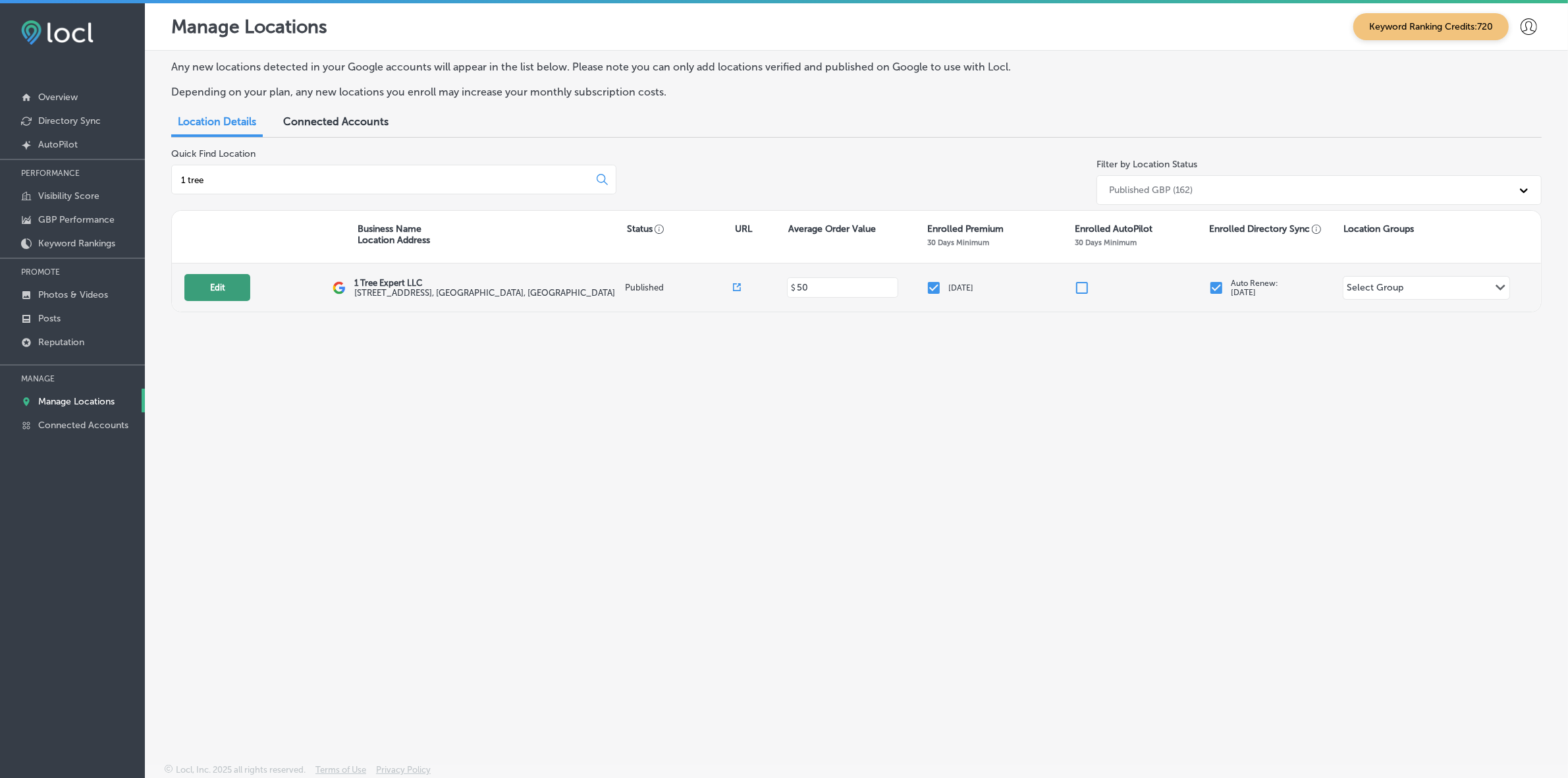
type input "1 tree"
click at [223, 281] on button "Edit" at bounding box center [217, 287] width 66 height 27
select select "US"
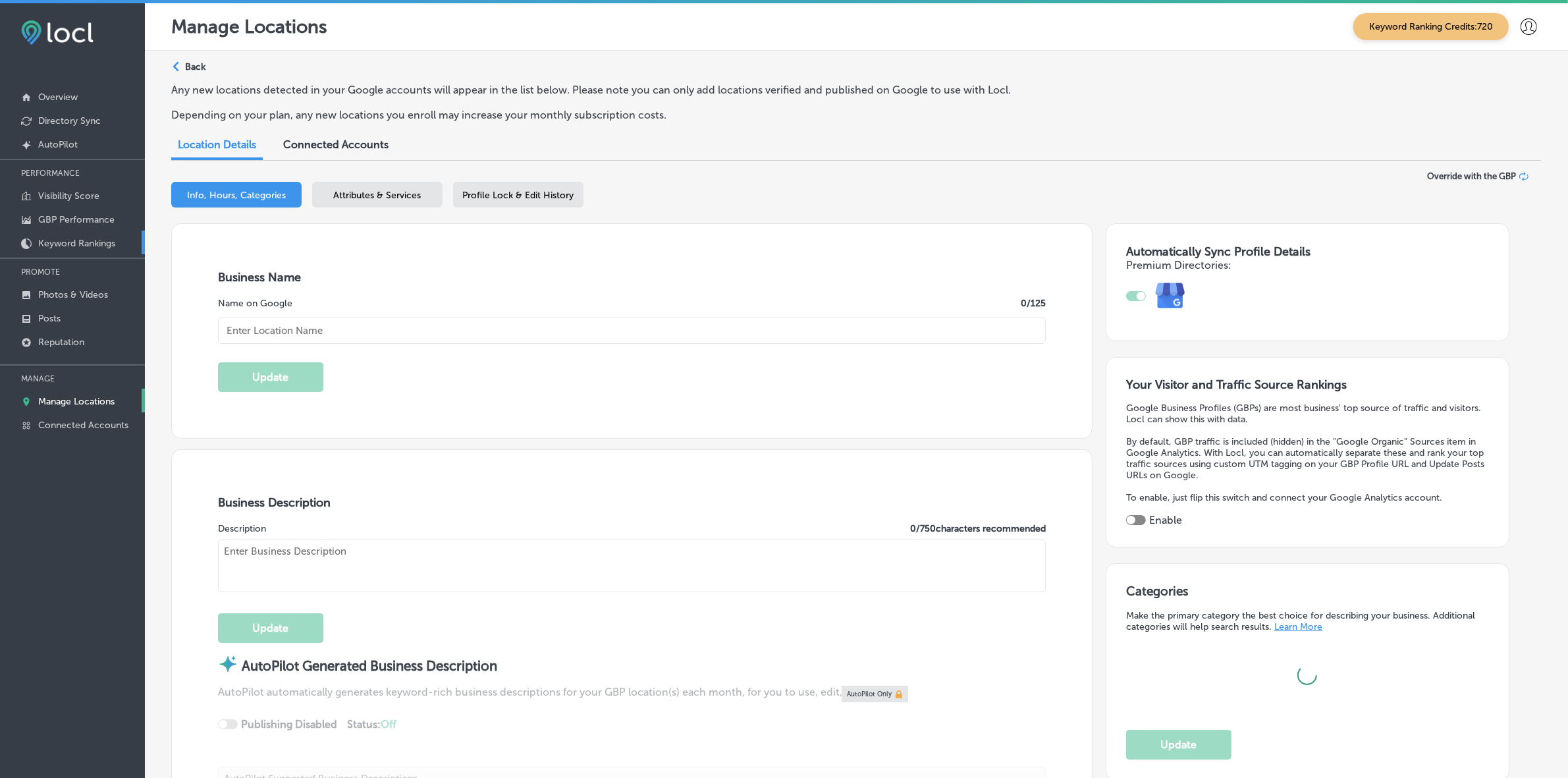
type input "1 Tree Expert LLC"
type input "230 Bahama Drive"
type input "Merritt Island"
type input "32952"
type input "US"
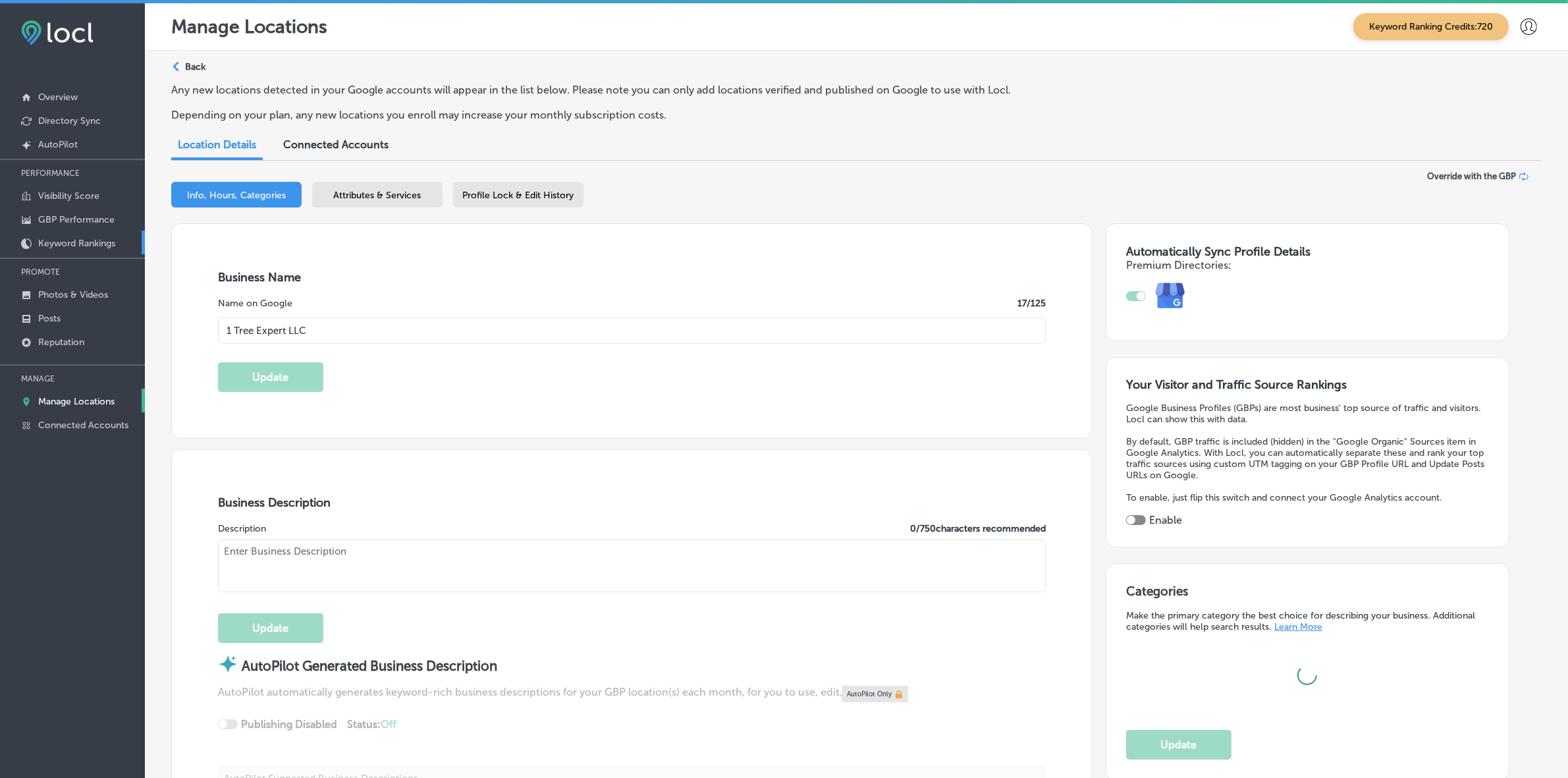
type input "https://1treeexpert.com/"
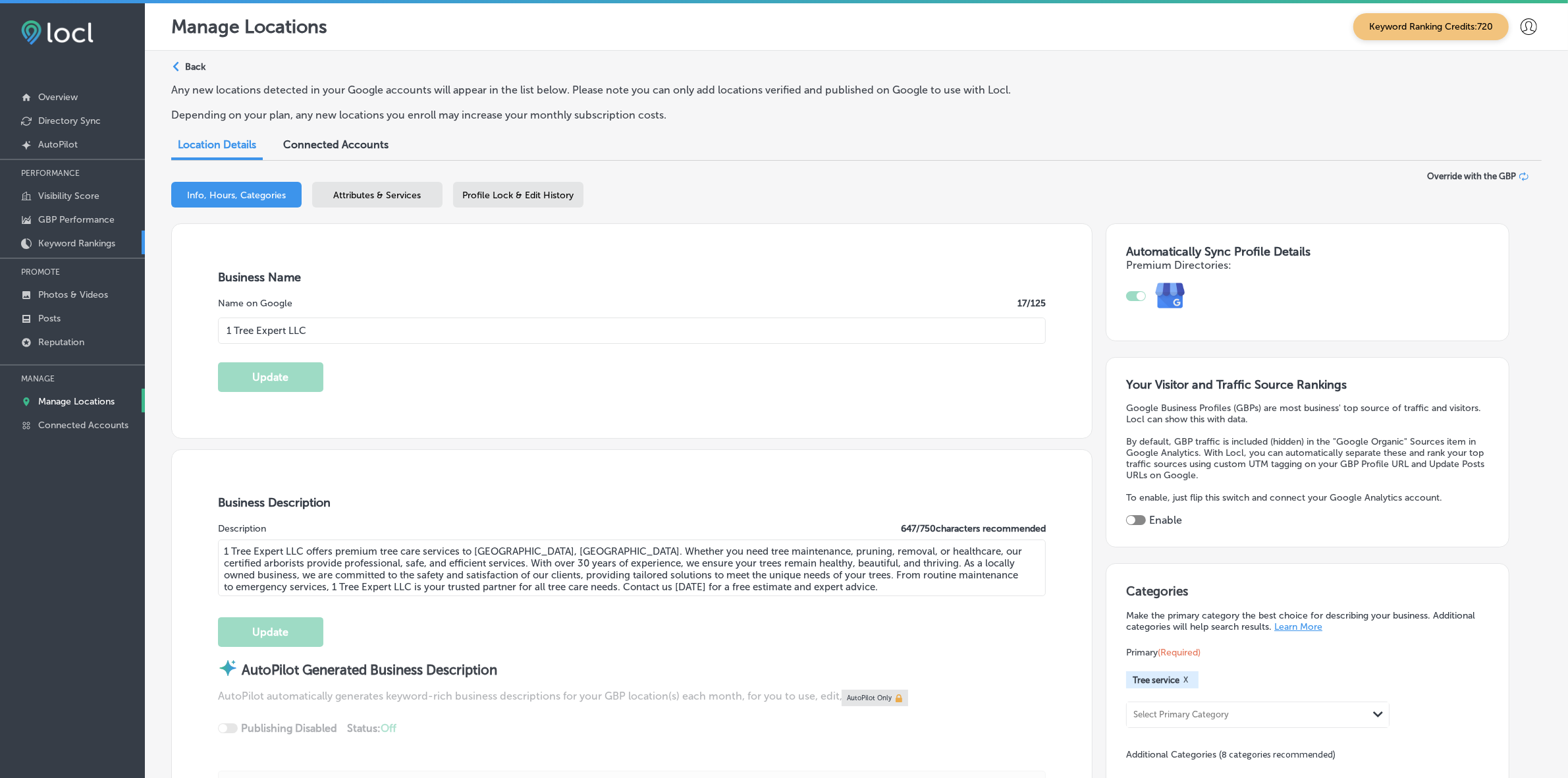
type textarea "1 Tree Expert LLC offers premium tree care services to Brevard County, FL. Whet…"
checkbox input "true"
type input "+1 321 499 7608"
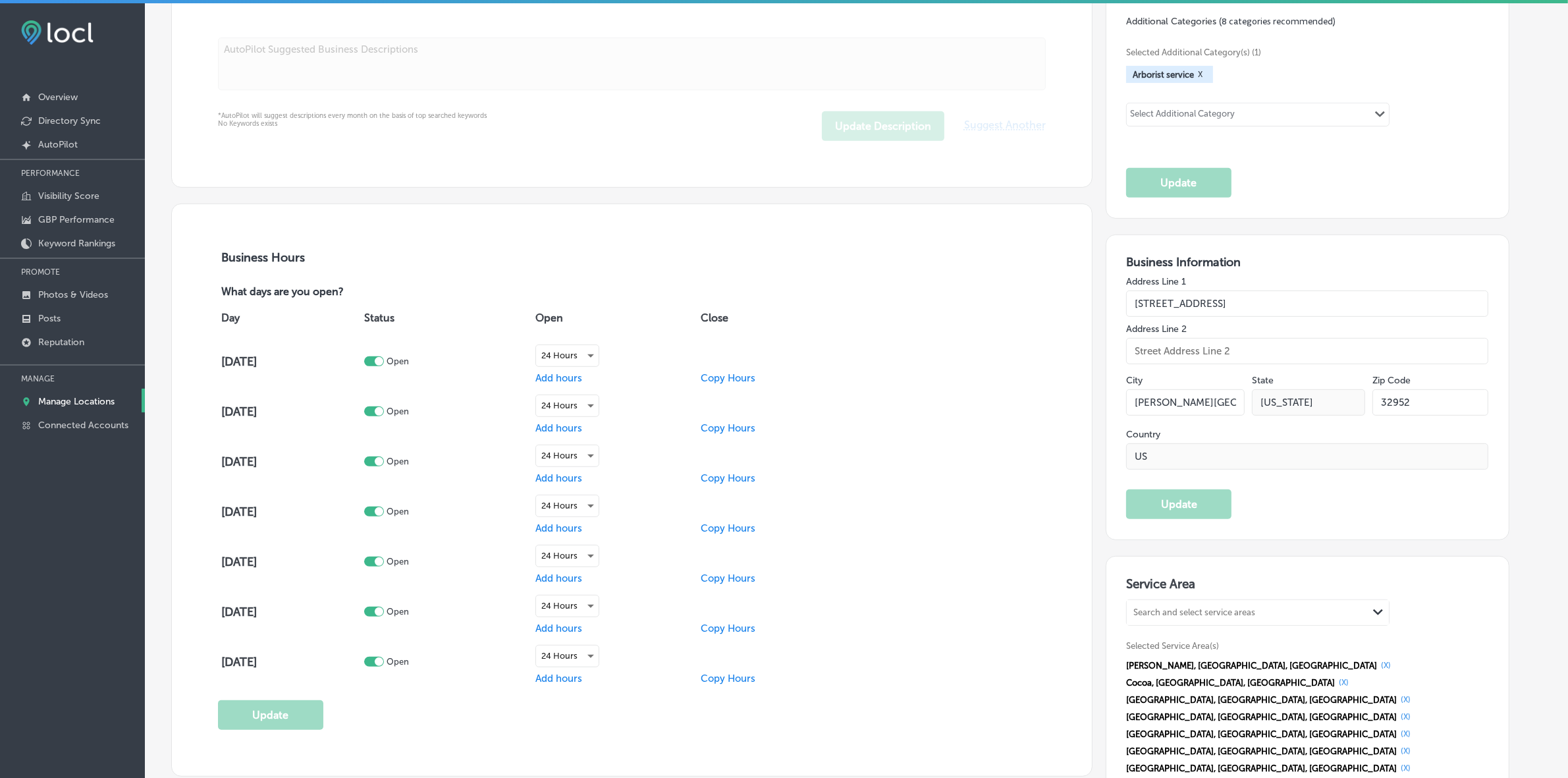
scroll to position [659, 0]
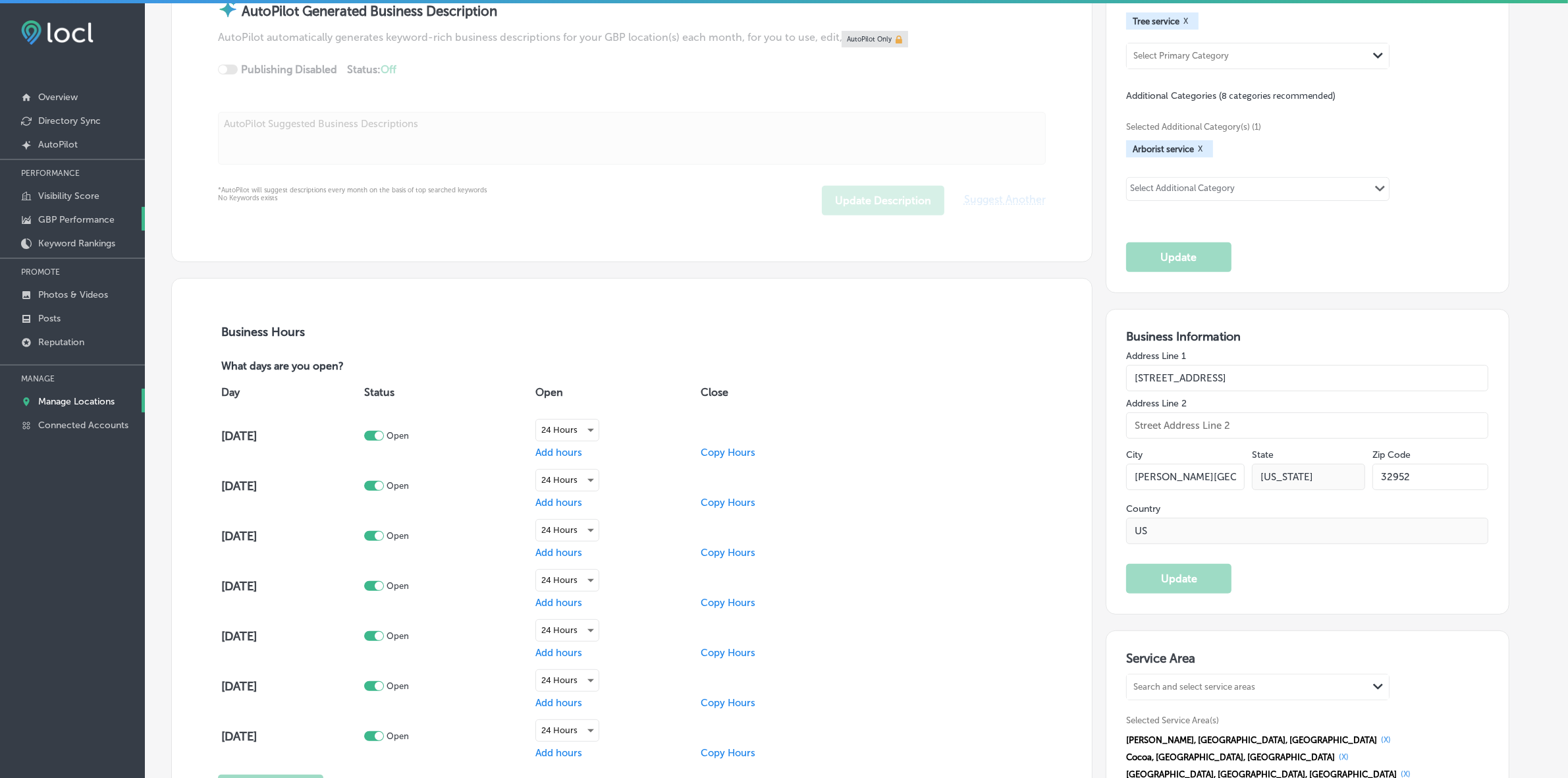
click at [91, 221] on p "GBP Performance" at bounding box center [76, 220] width 76 height 11
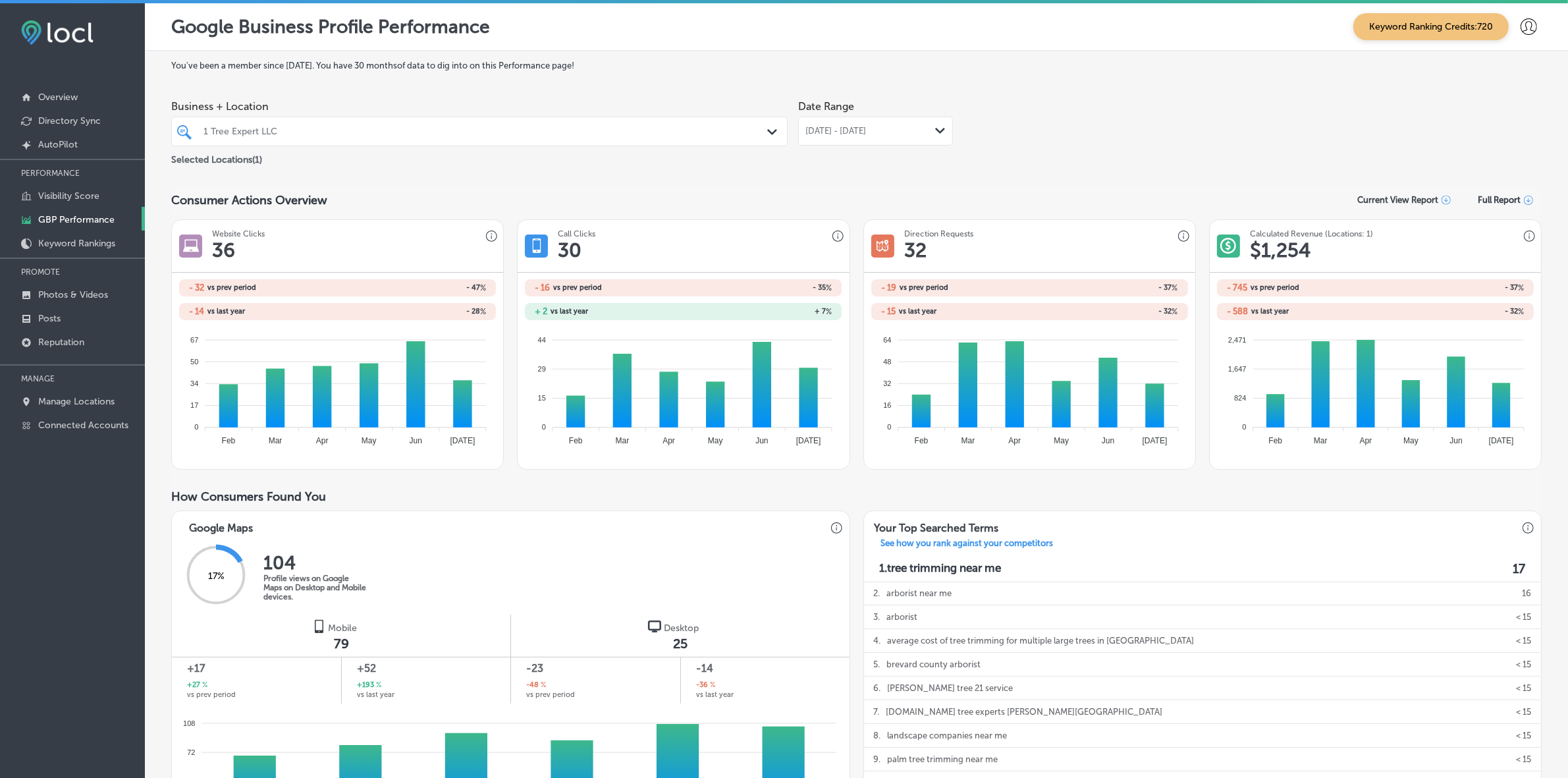
click at [866, 136] on span "Jul 01, 2025 - Jul 31, 2025" at bounding box center [835, 131] width 61 height 11
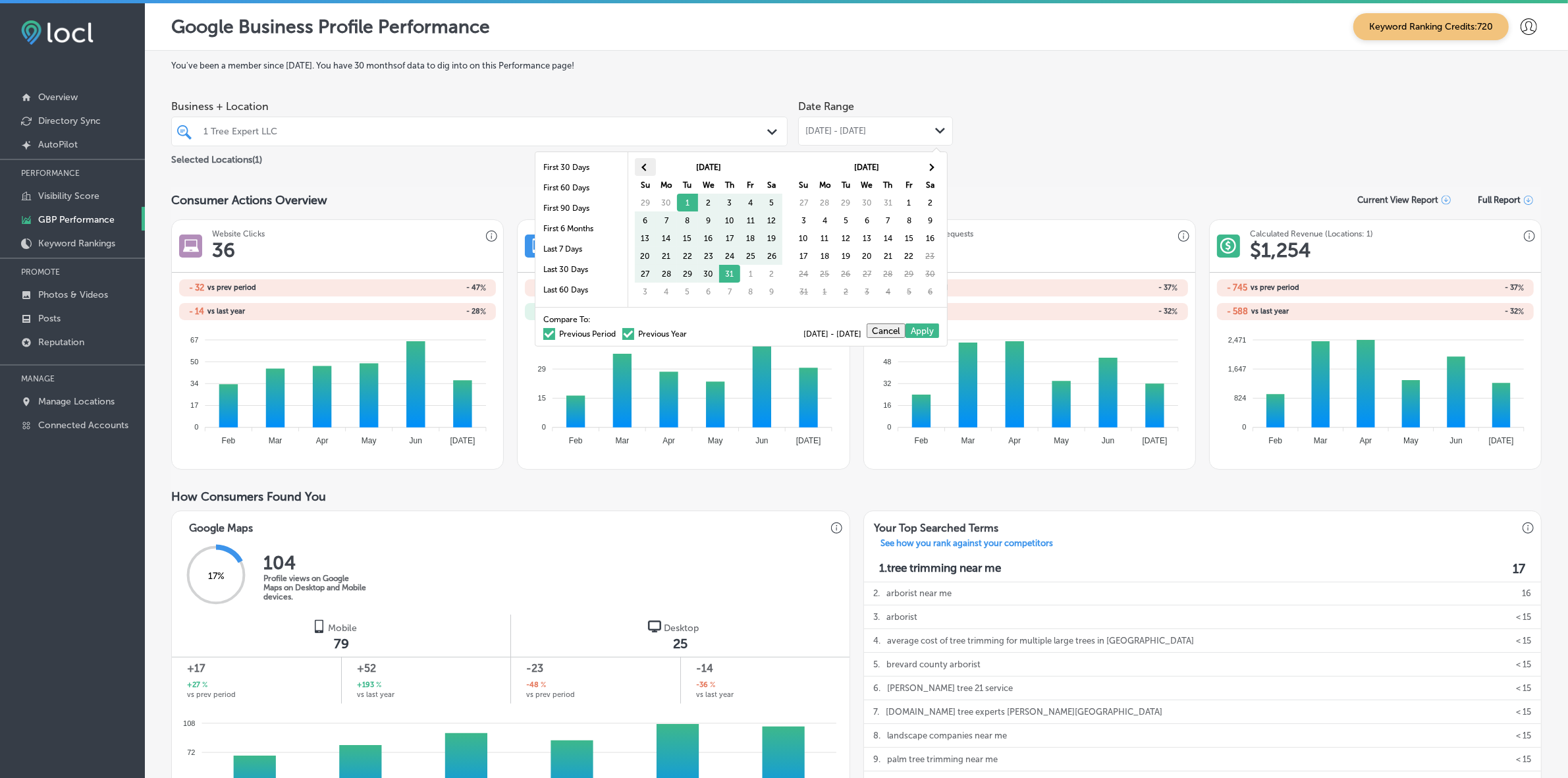
click at [651, 166] on th at bounding box center [645, 166] width 21 height 18
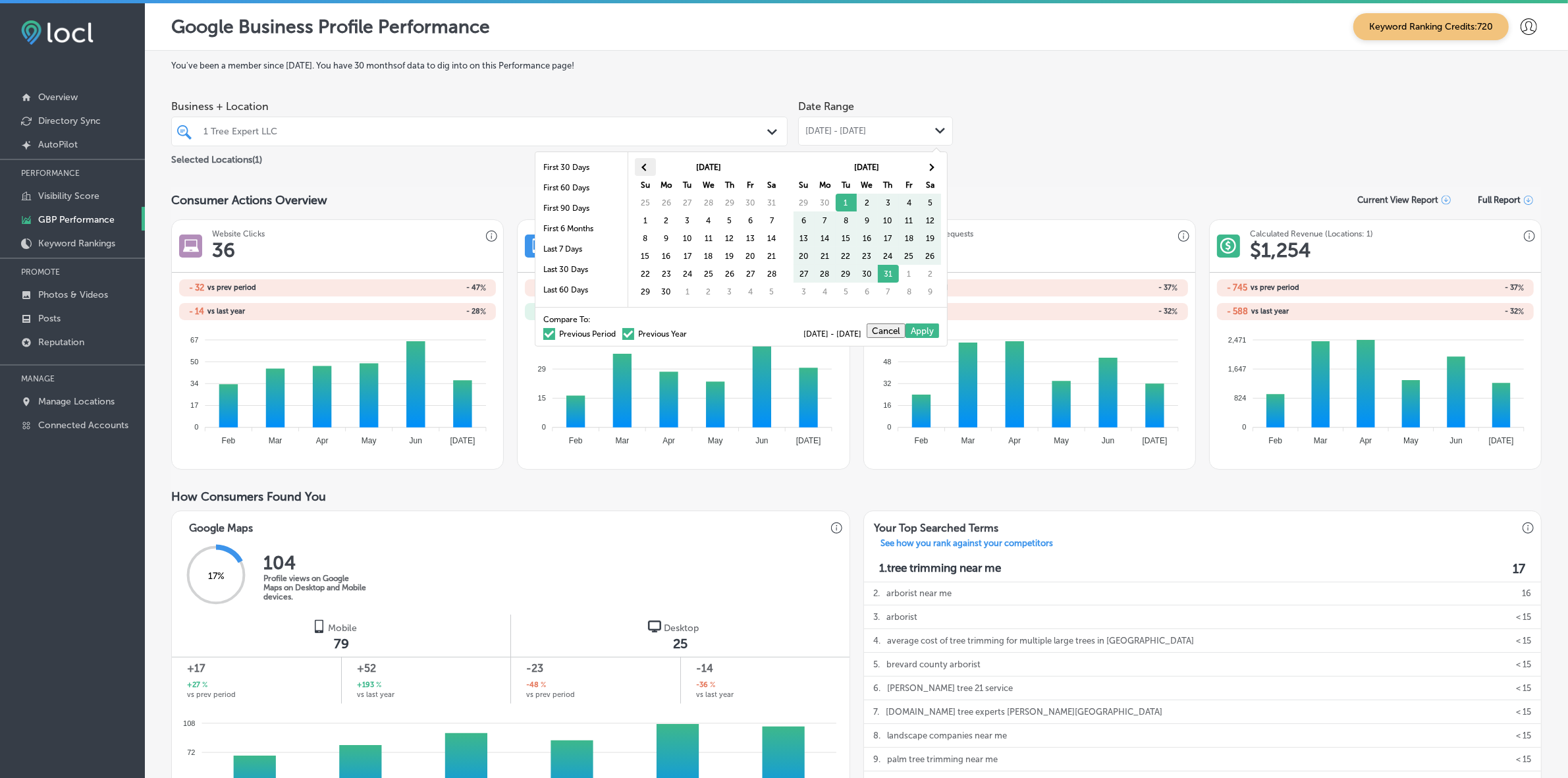
click at [650, 166] on th at bounding box center [645, 166] width 21 height 18
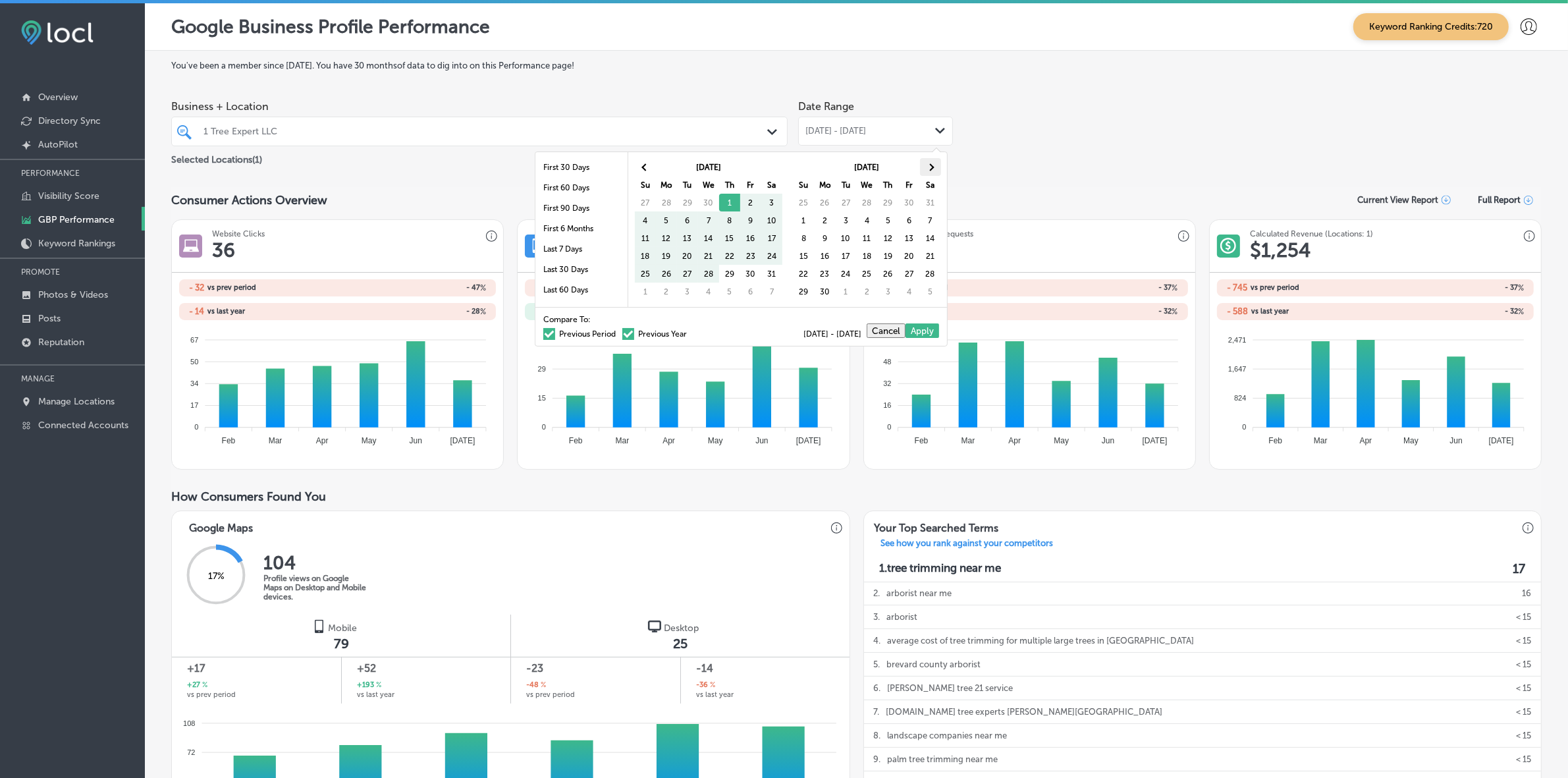
click at [934, 168] on th at bounding box center [930, 166] width 21 height 18
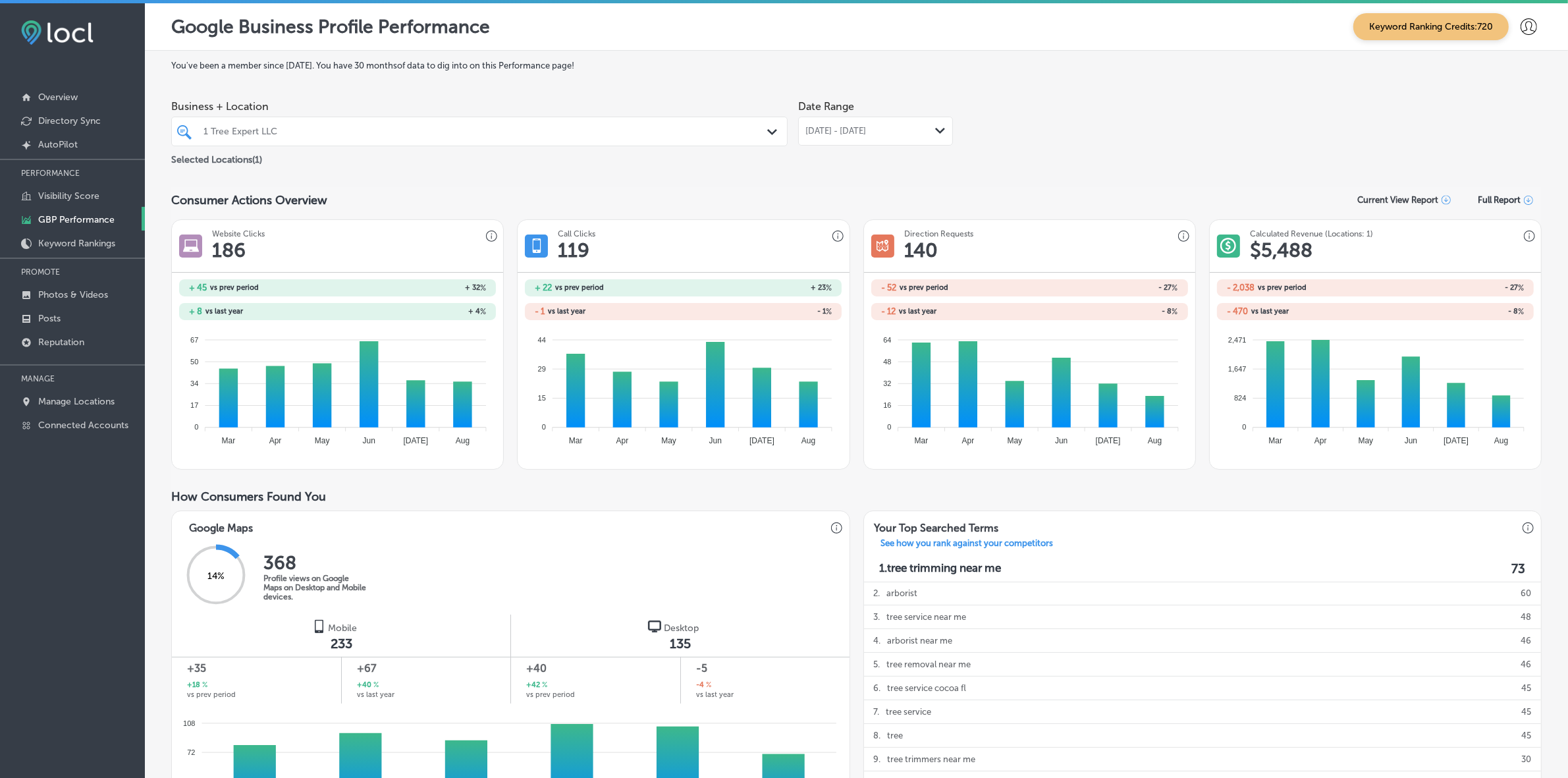
click at [866, 129] on span "May 01, 2025 - Aug 22, 2025" at bounding box center [835, 131] width 61 height 11
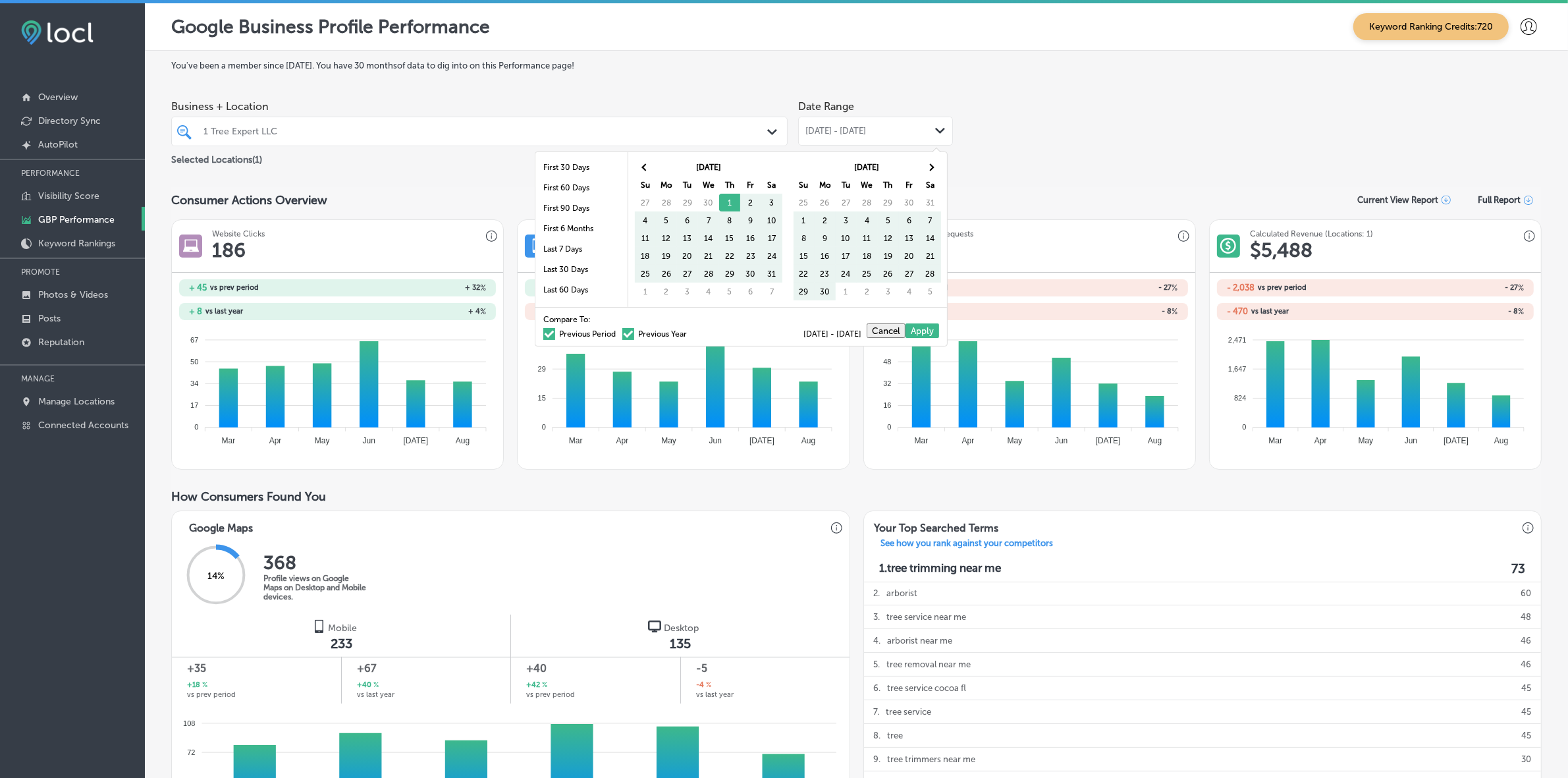
click at [622, 336] on label "Previous Year" at bounding box center [654, 334] width 64 height 8
click at [689, 332] on input "Previous Year" at bounding box center [689, 332] width 0 height 0
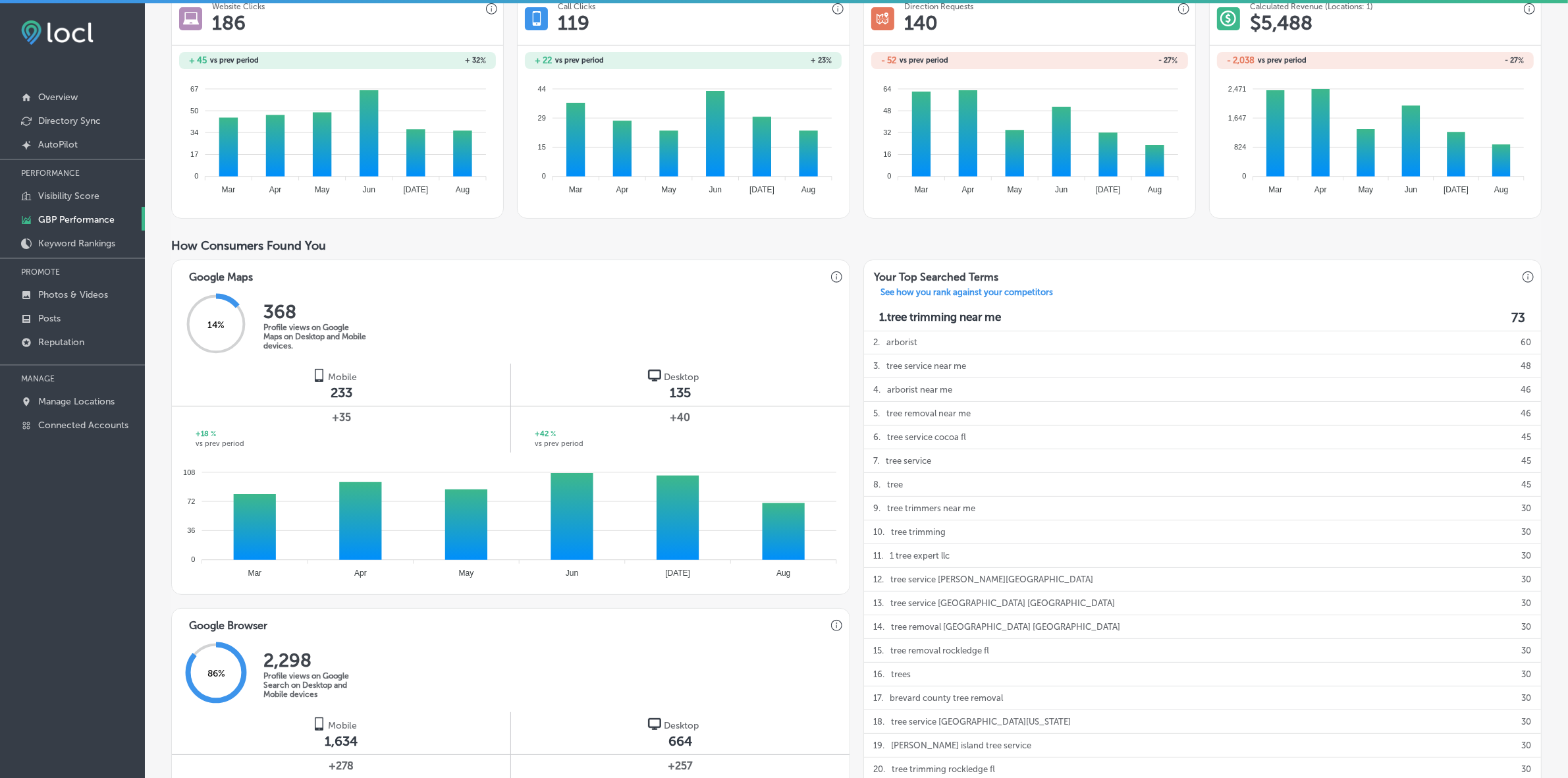
scroll to position [247, 0]
